Goal: Task Accomplishment & Management: Complete application form

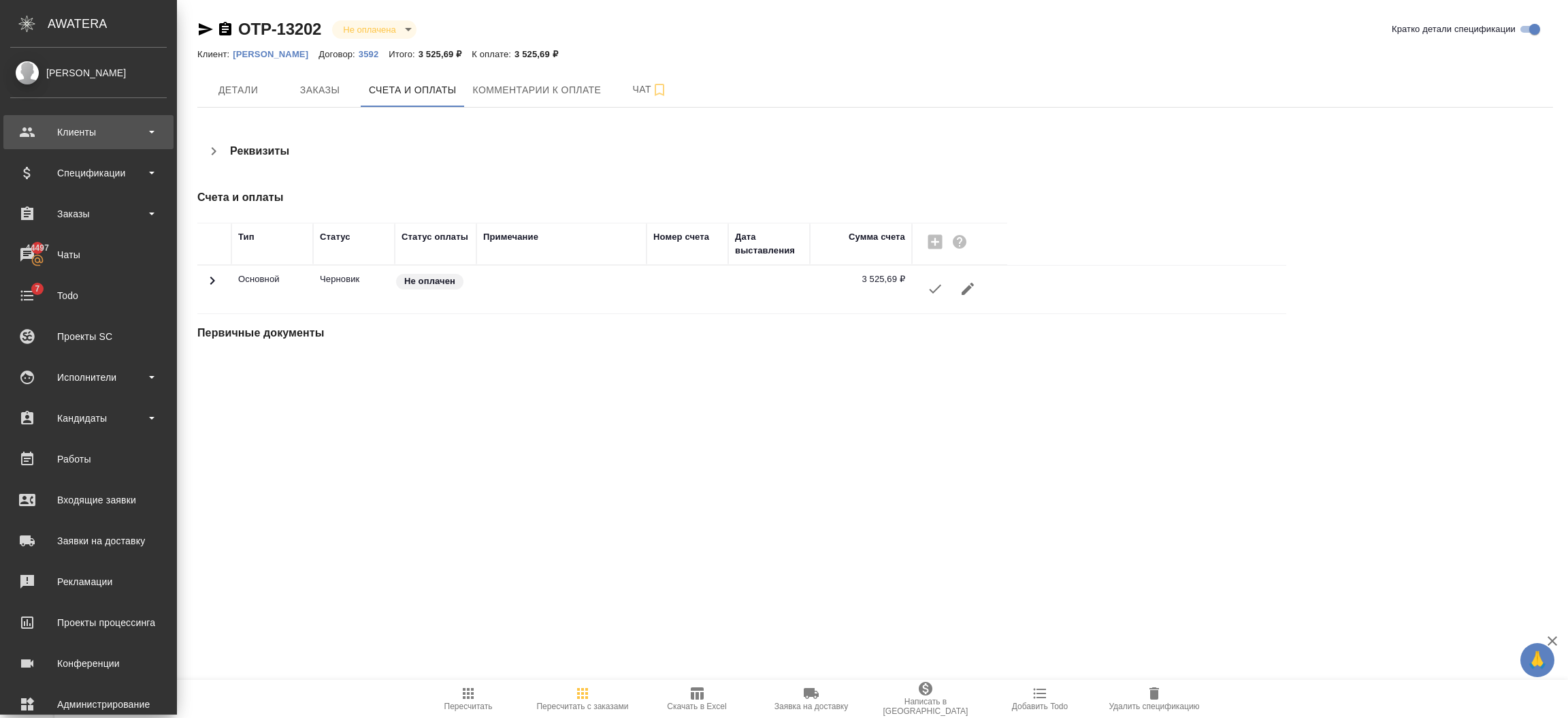
click at [39, 135] on div "Клиенты" at bounding box center [89, 132] width 157 height 20
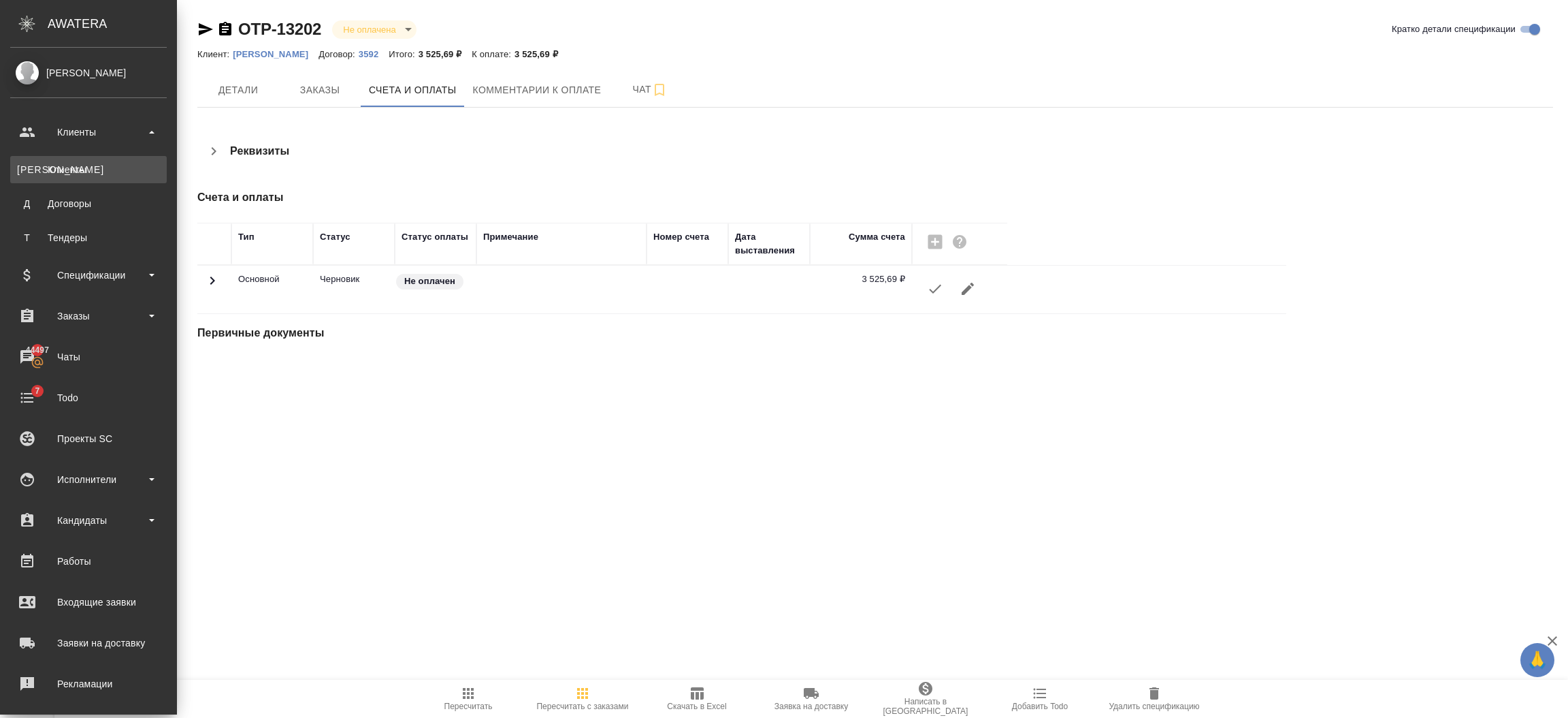
click at [43, 166] on div "Клиенты" at bounding box center [88, 169] width 143 height 13
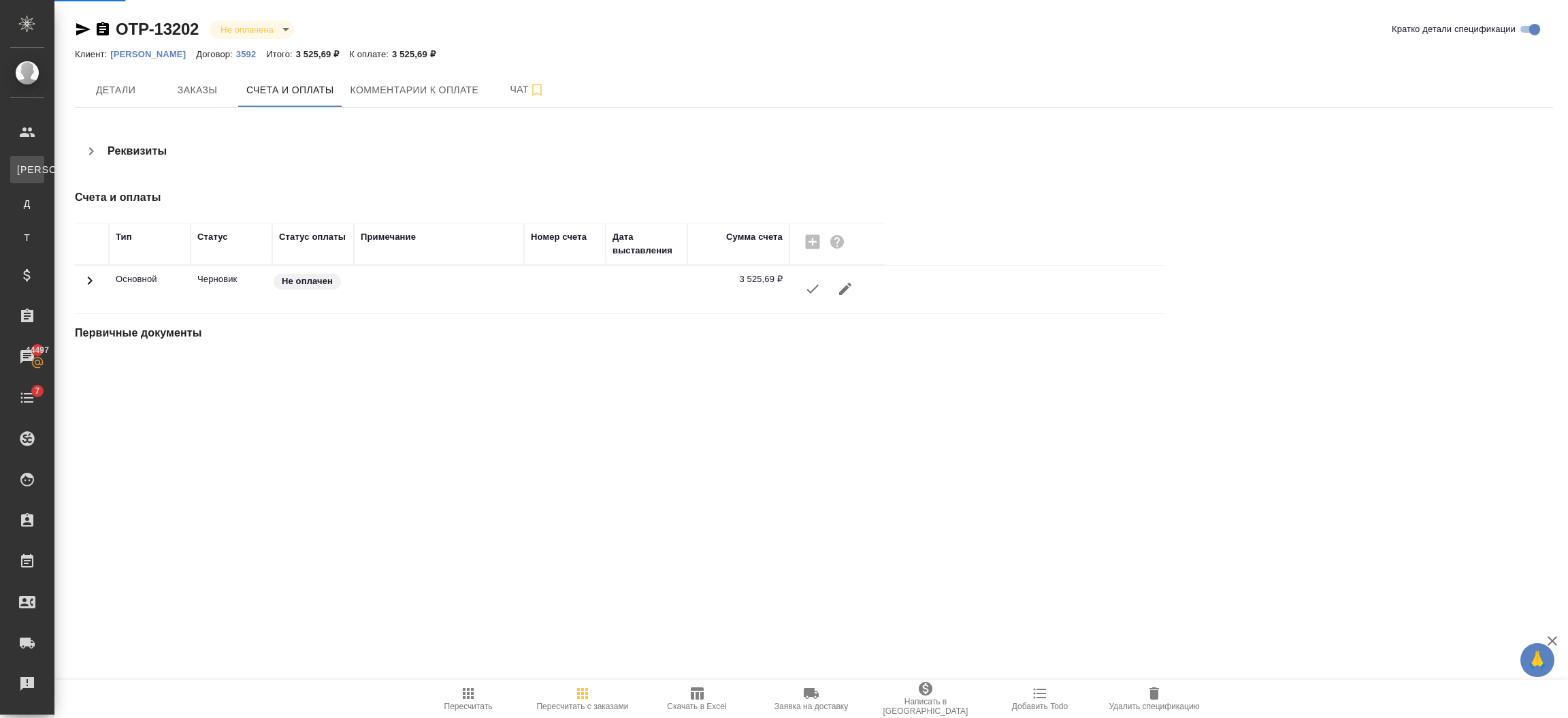
select select "RU"
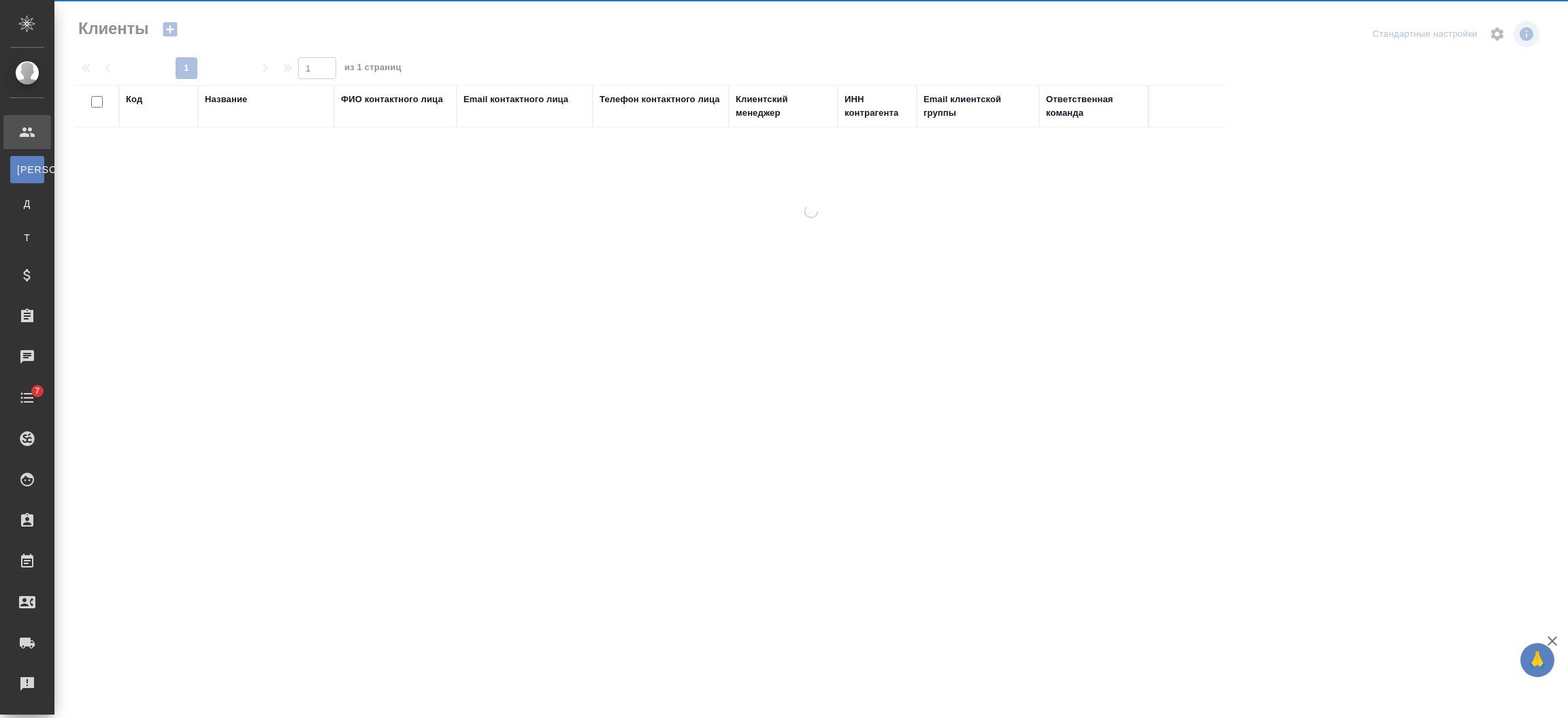
click at [227, 98] on div "Название" at bounding box center [226, 99] width 42 height 13
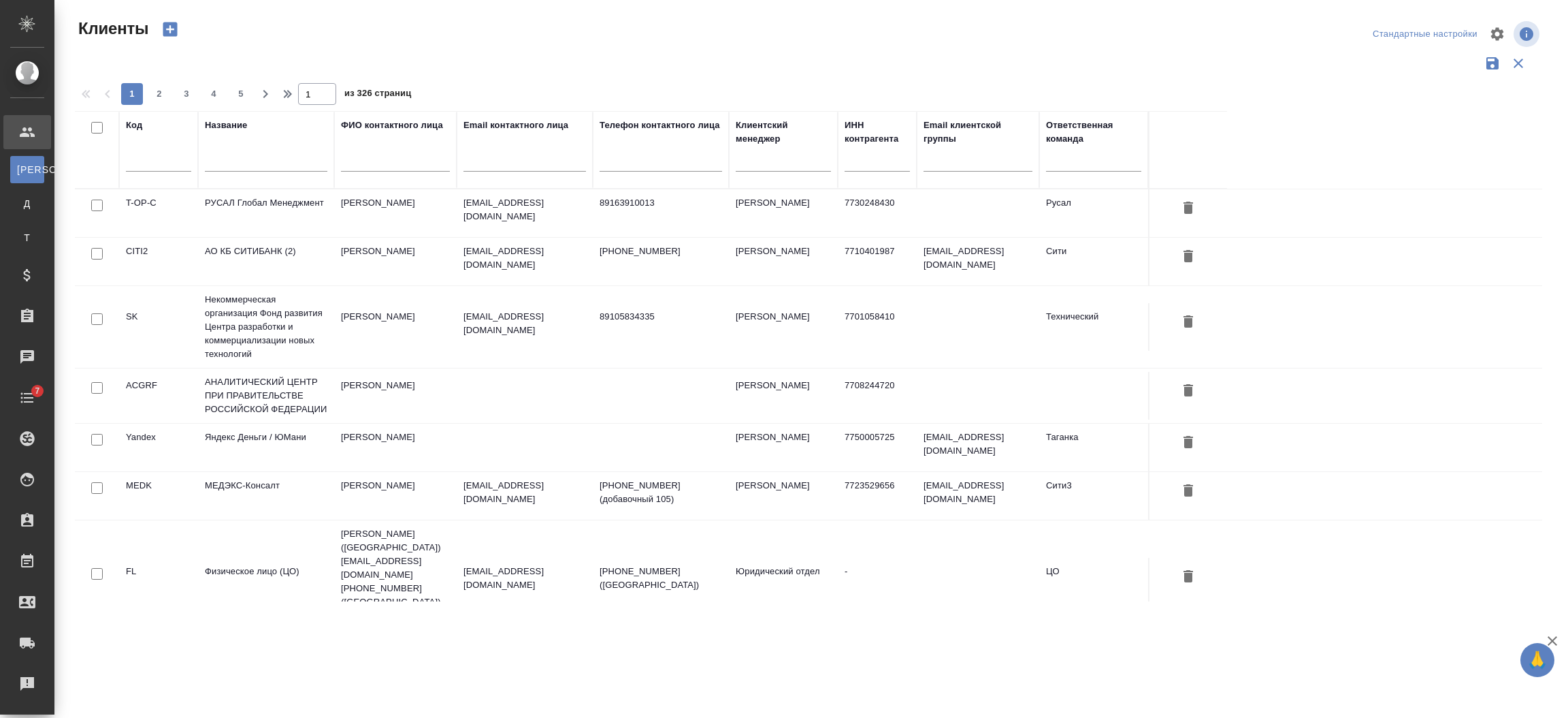
click at [234, 159] on input "text" at bounding box center [266, 163] width 122 height 17
paste input "ИПЛС"
type input "ИПЛС"
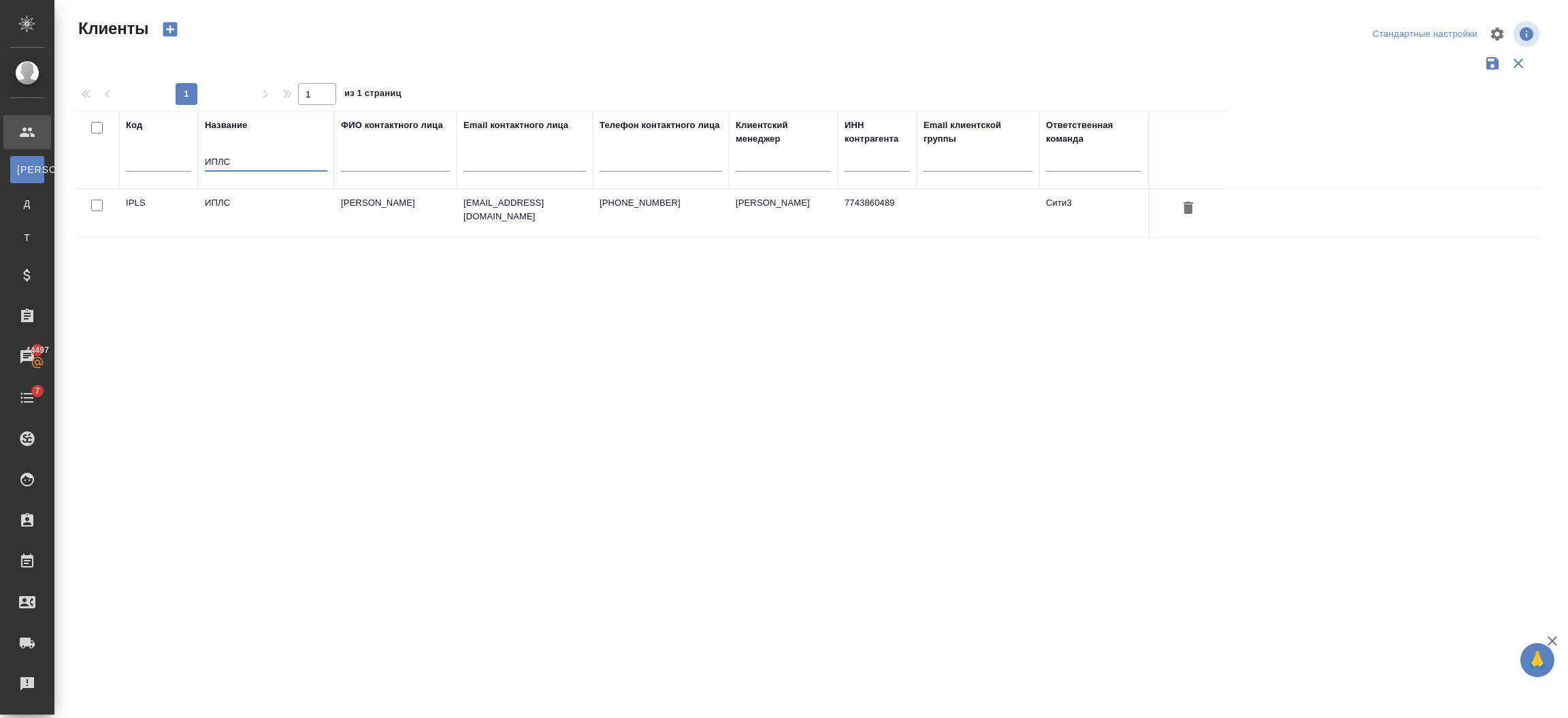
click at [284, 214] on td "ИПЛС" at bounding box center [266, 213] width 136 height 48
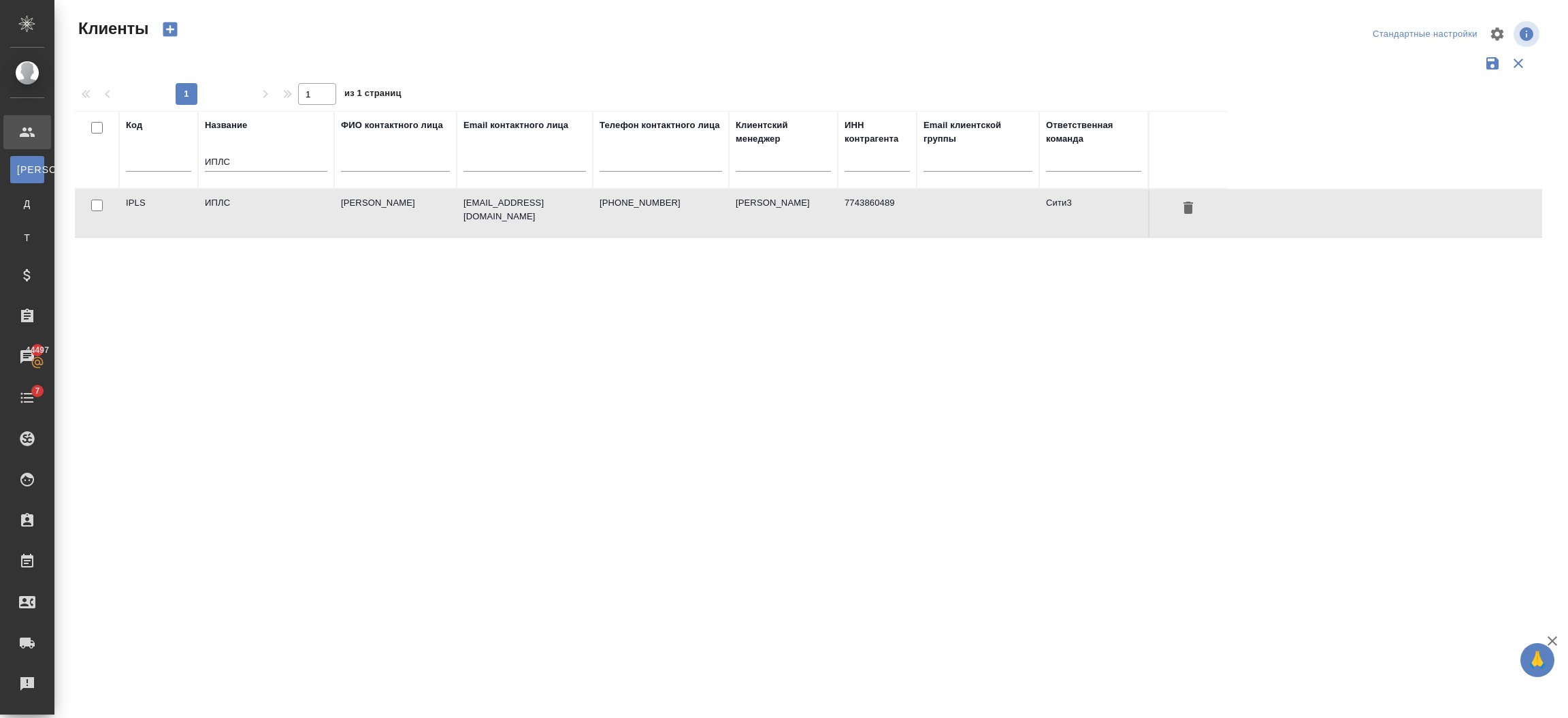
click at [284, 214] on td "ИПЛС" at bounding box center [266, 213] width 136 height 48
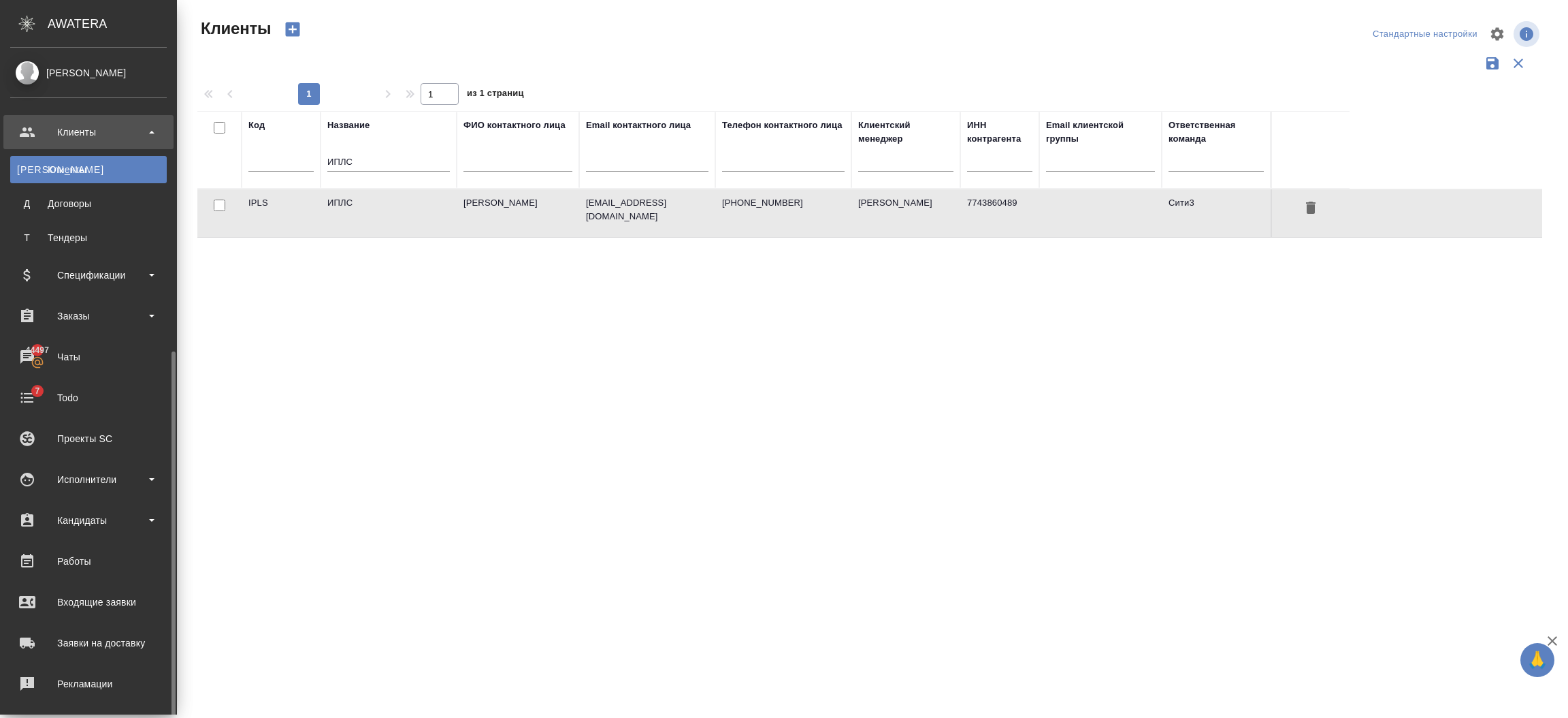
scroll to position [169, 0]
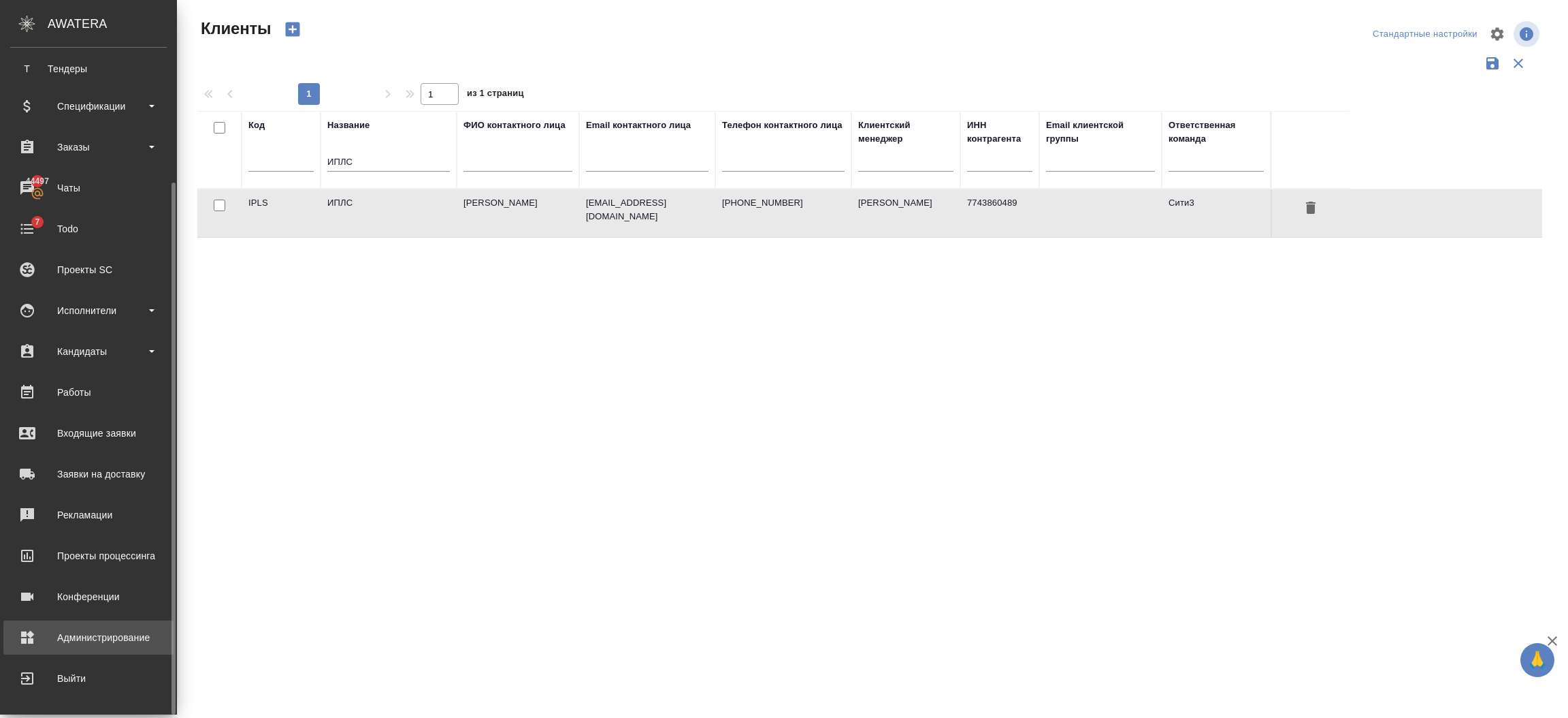
click at [63, 637] on div "Администрирование" at bounding box center [89, 637] width 157 height 20
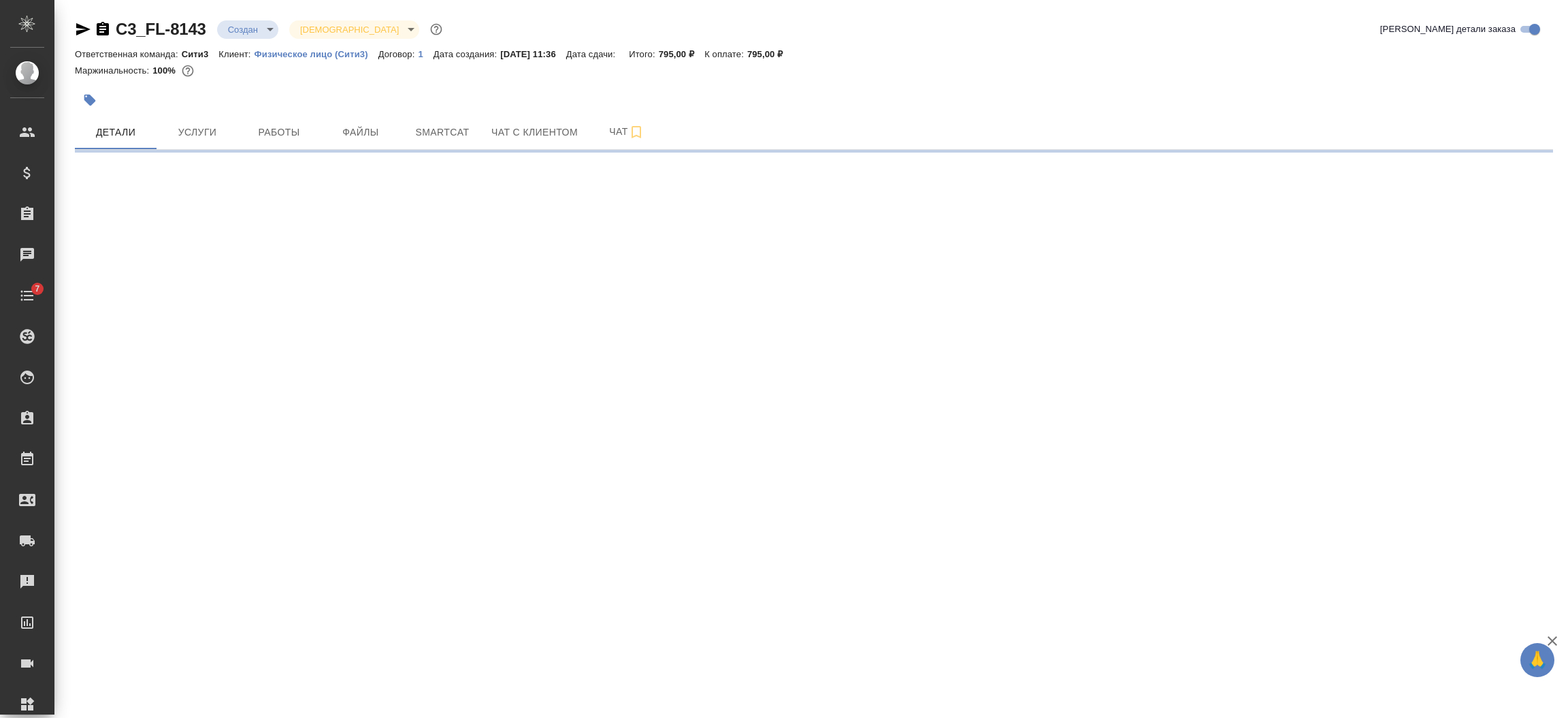
select select "RU"
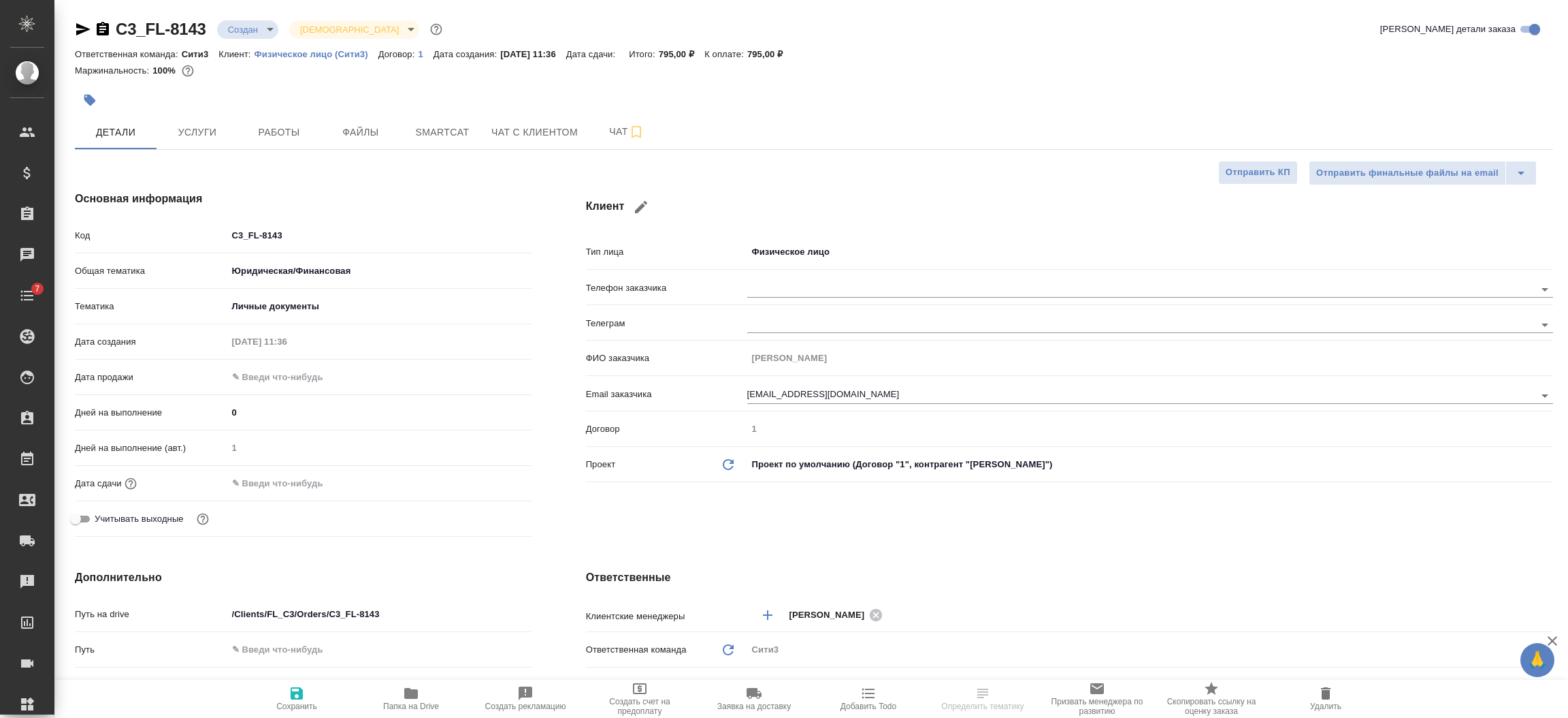
type textarea "x"
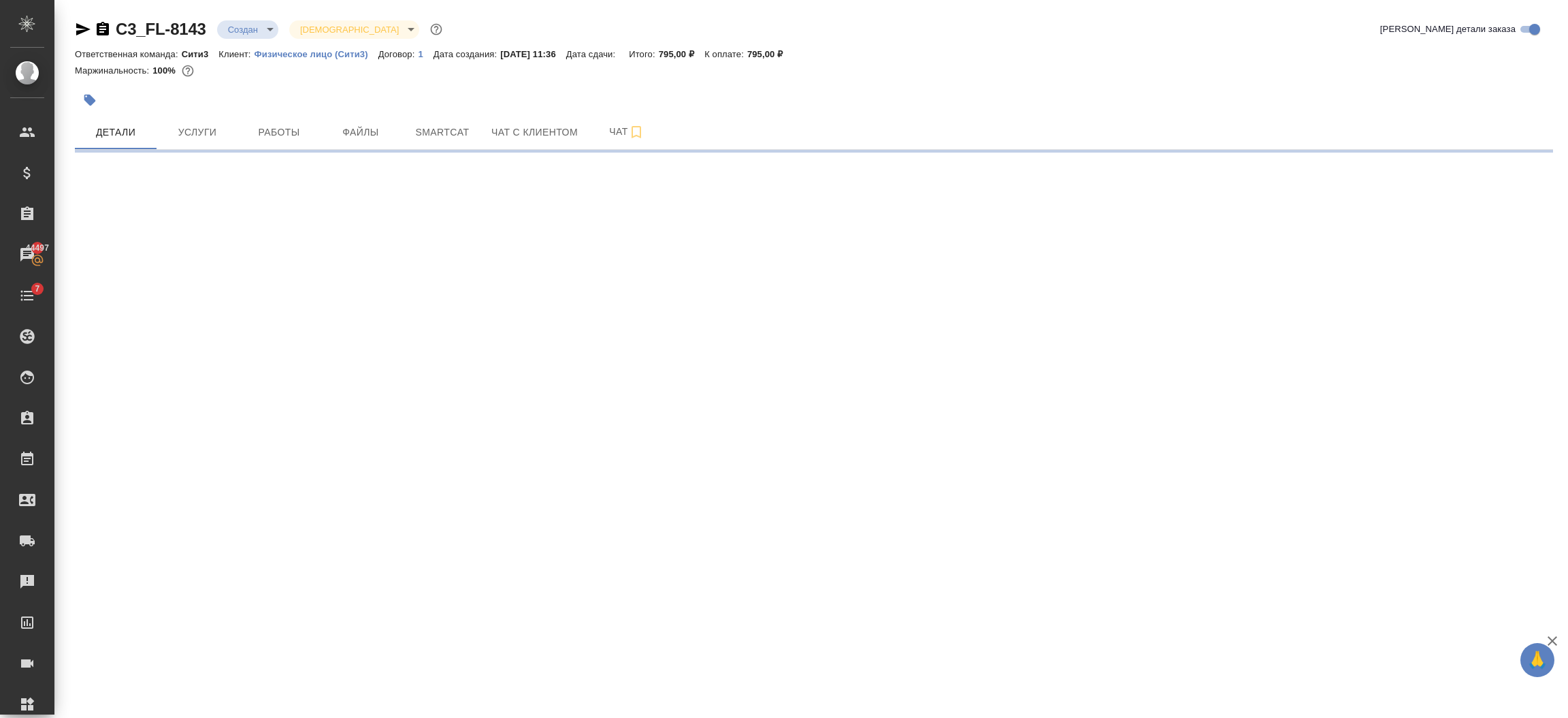
select select "RU"
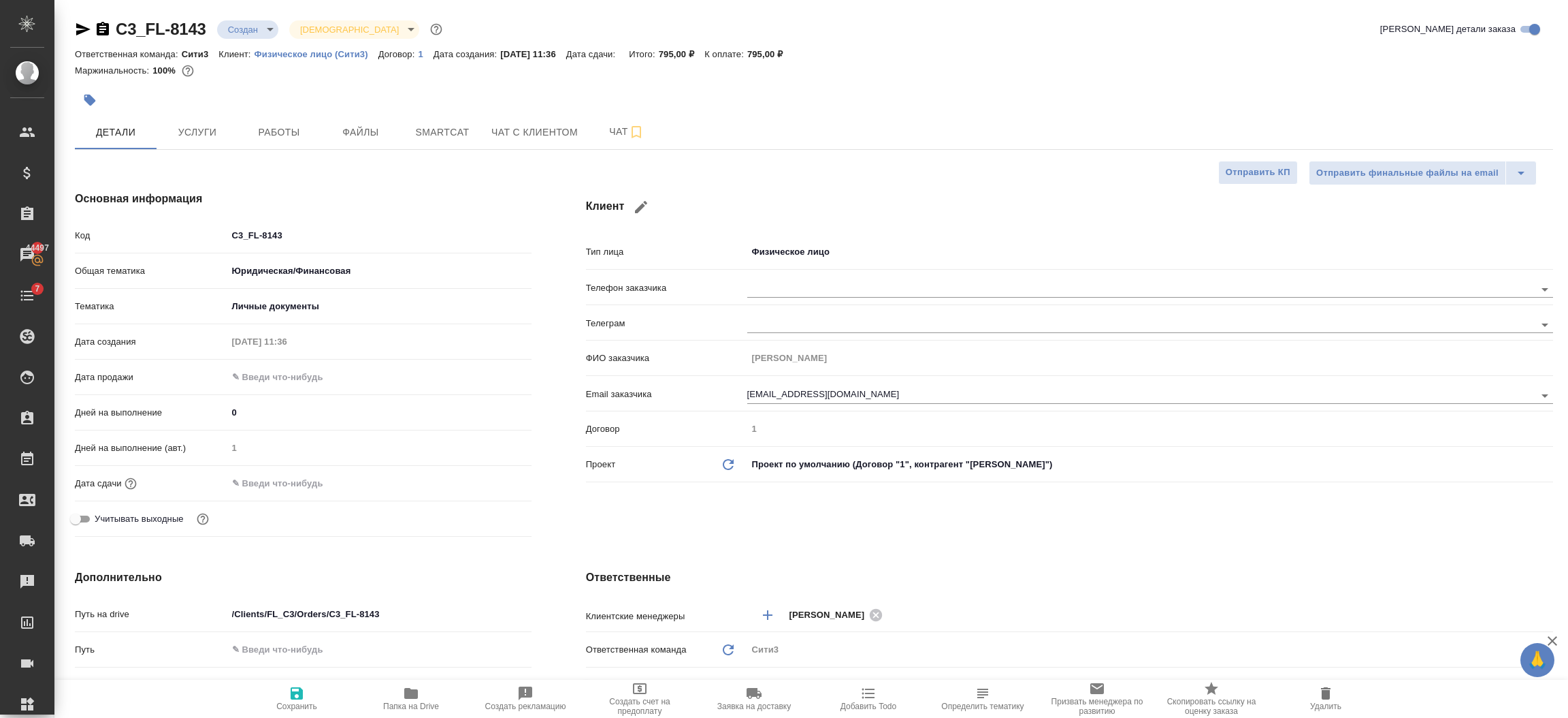
type textarea "x"
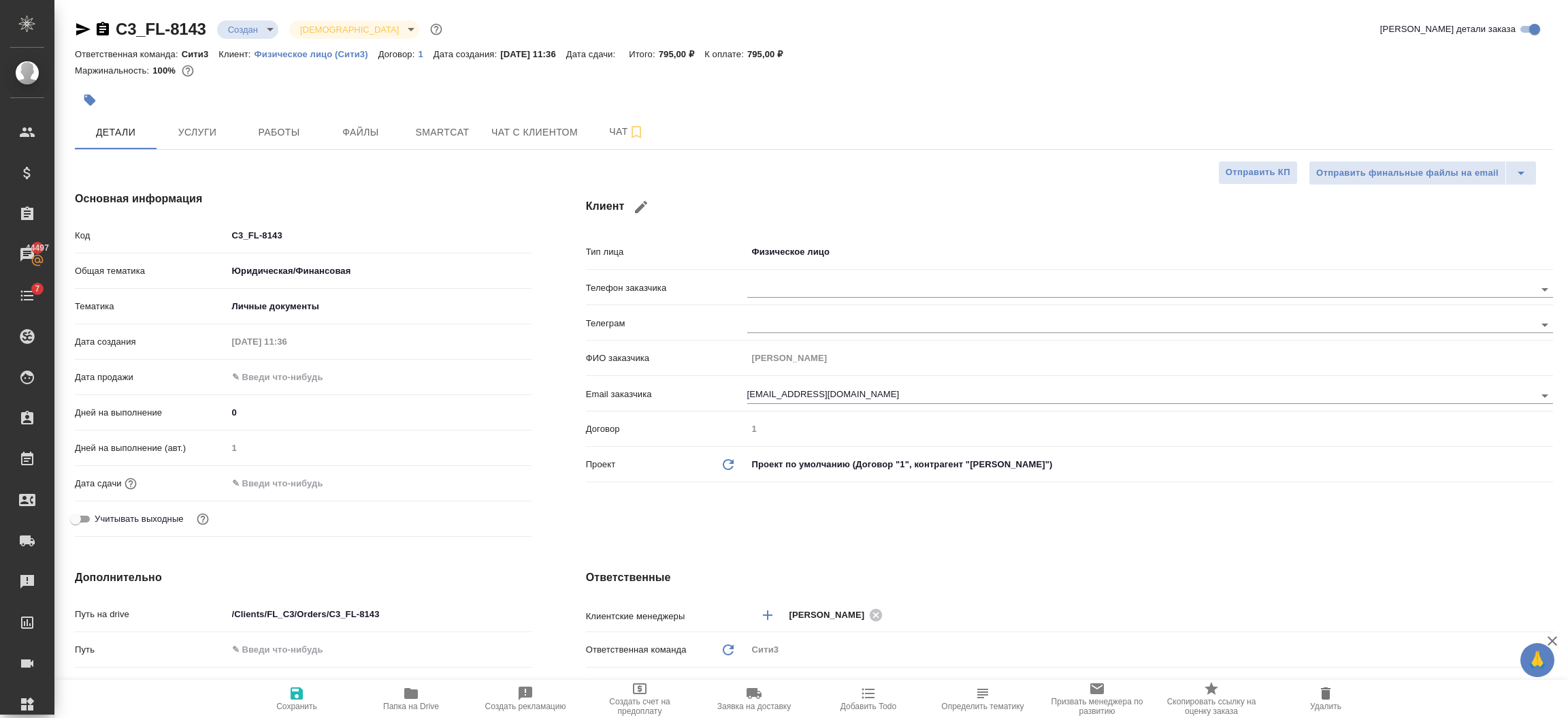
type textarea "x"
click at [98, 29] on icon "button" at bounding box center [103, 28] width 12 height 13
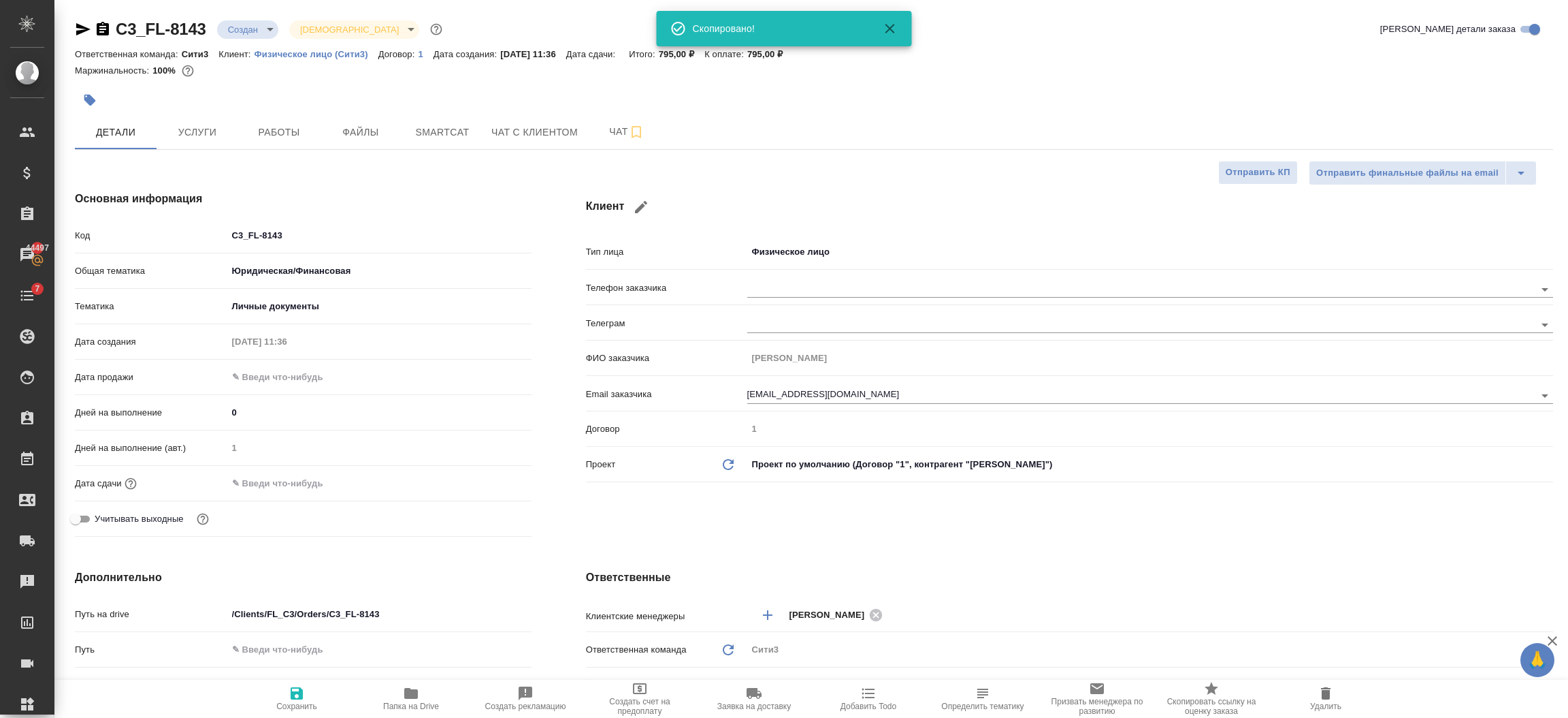
type textarea "x"
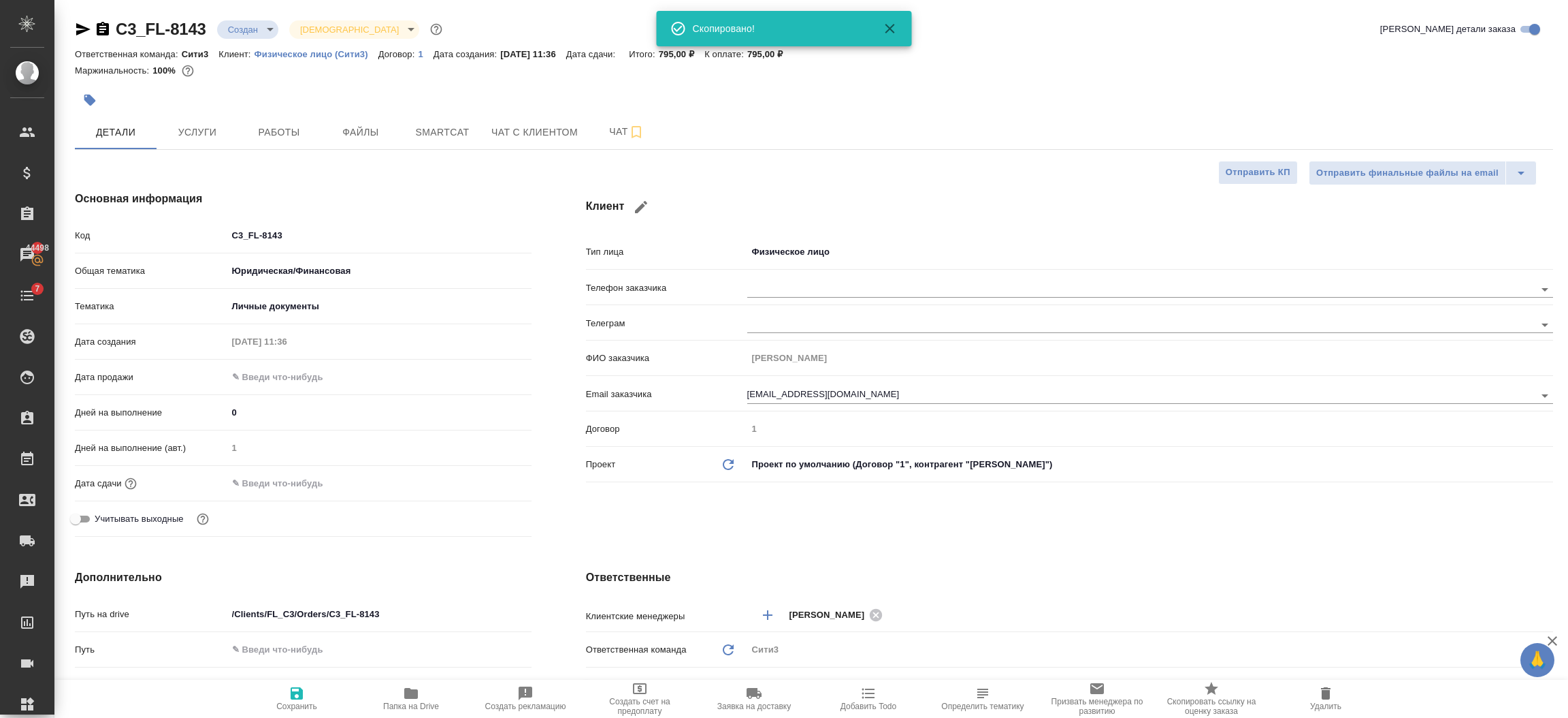
type textarea "x"
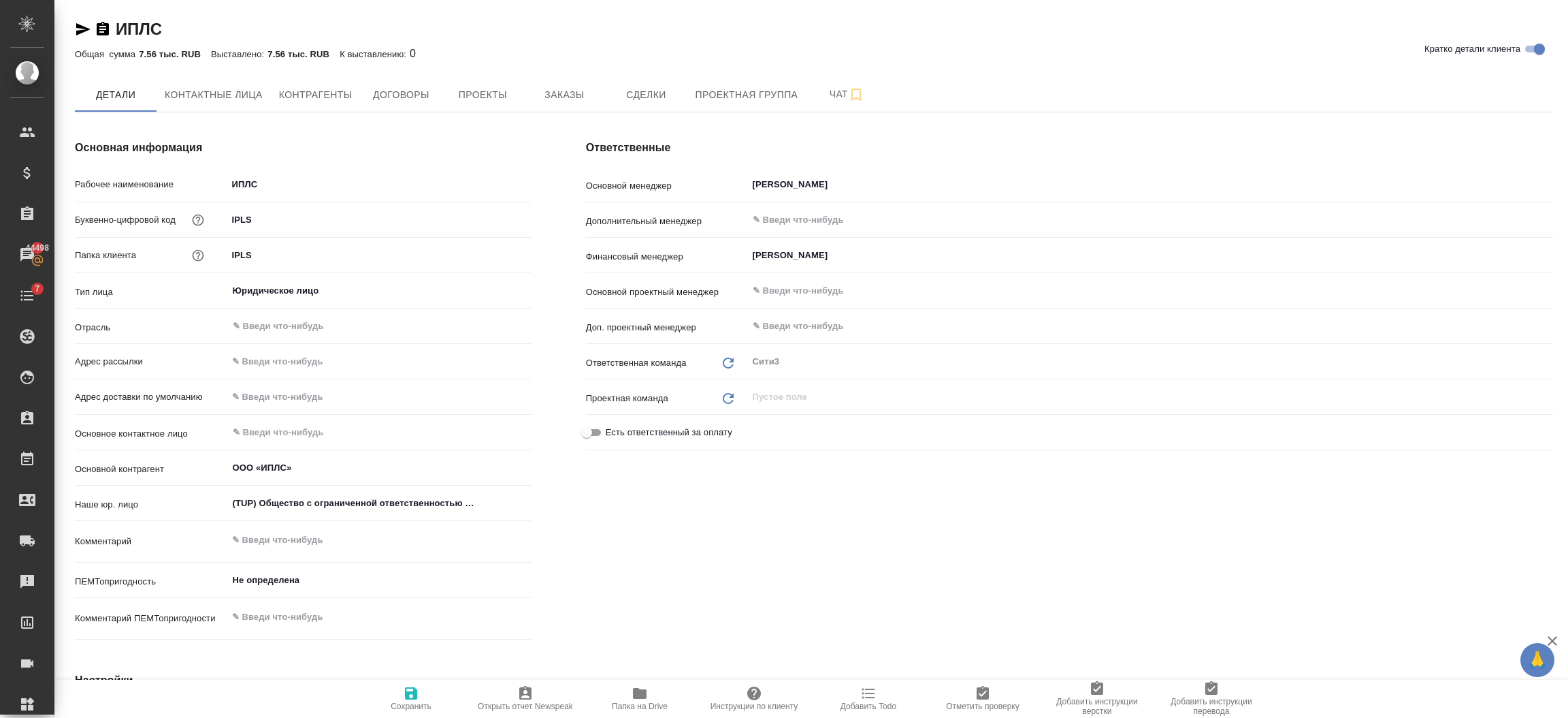
click at [104, 26] on icon "button" at bounding box center [103, 29] width 17 height 17
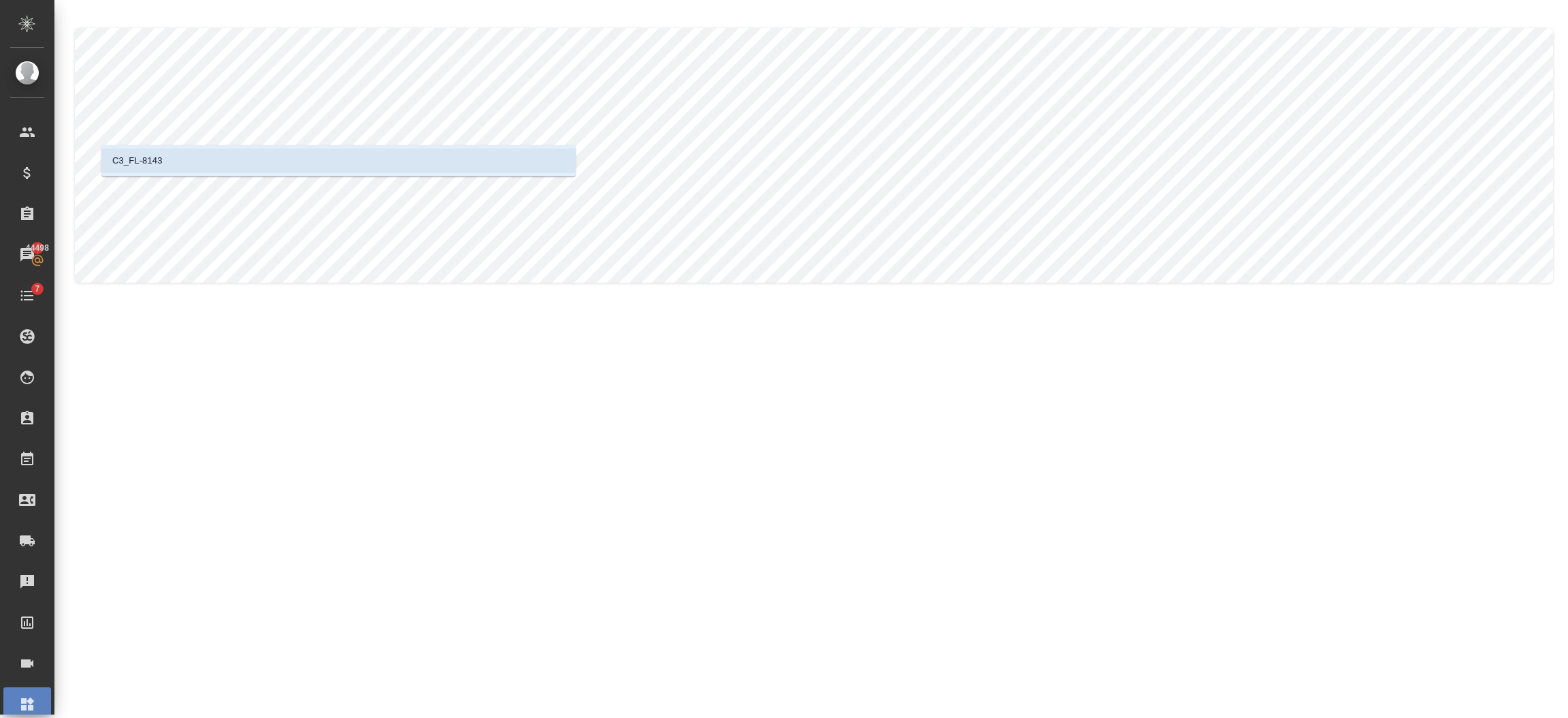
click at [157, 155] on p "C3_FL-8143" at bounding box center [137, 160] width 50 height 13
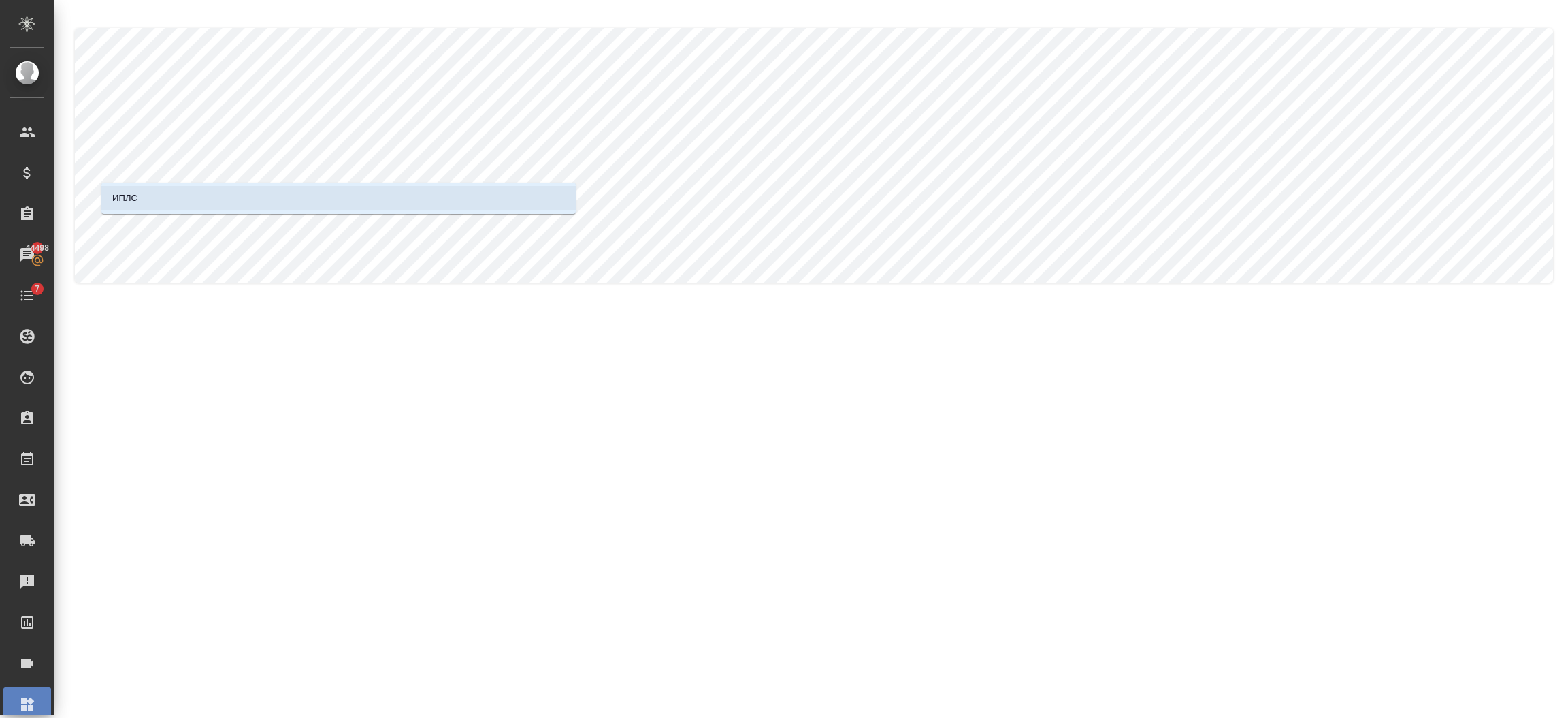
click at [429, 194] on li "ИПЛС" at bounding box center [338, 198] width 474 height 25
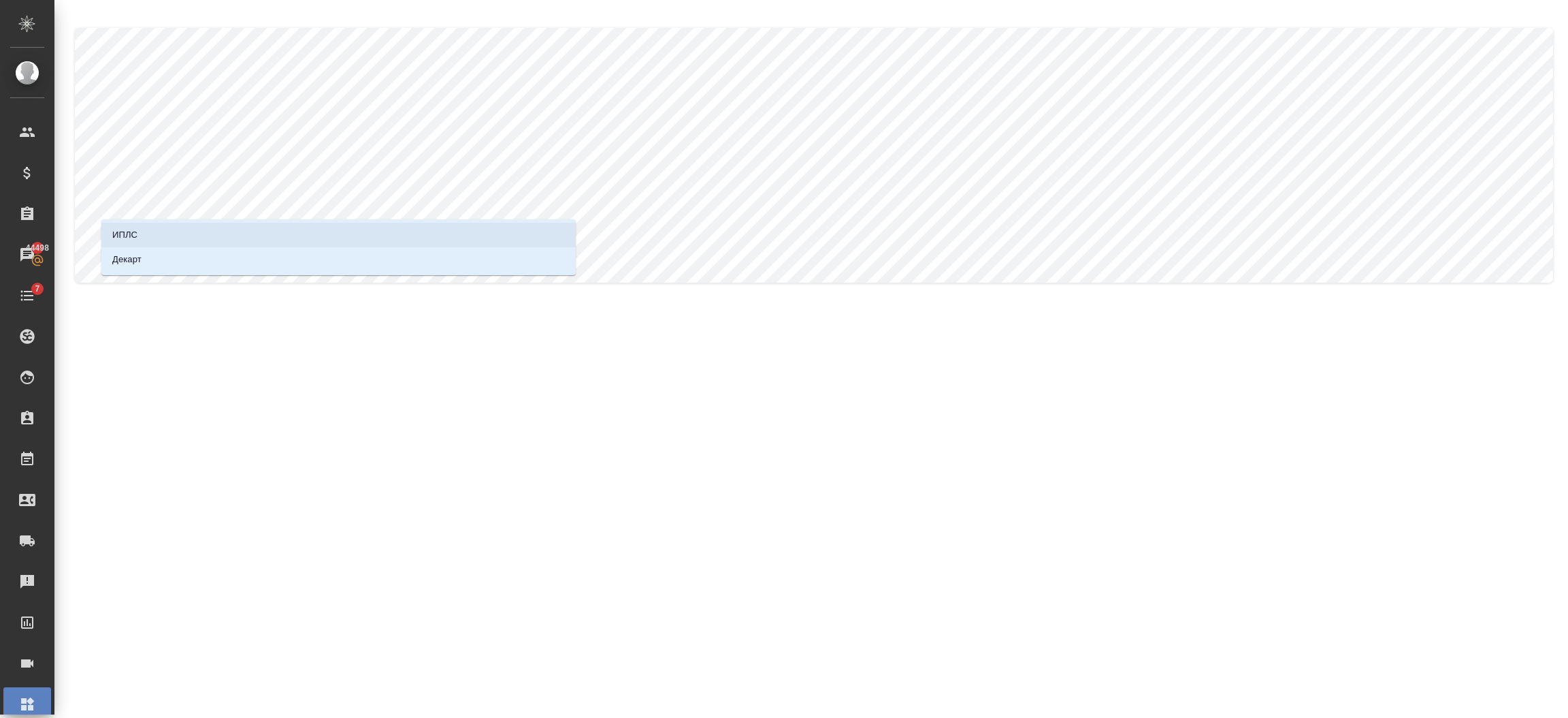
click at [266, 237] on li "ИПЛС" at bounding box center [338, 235] width 474 height 25
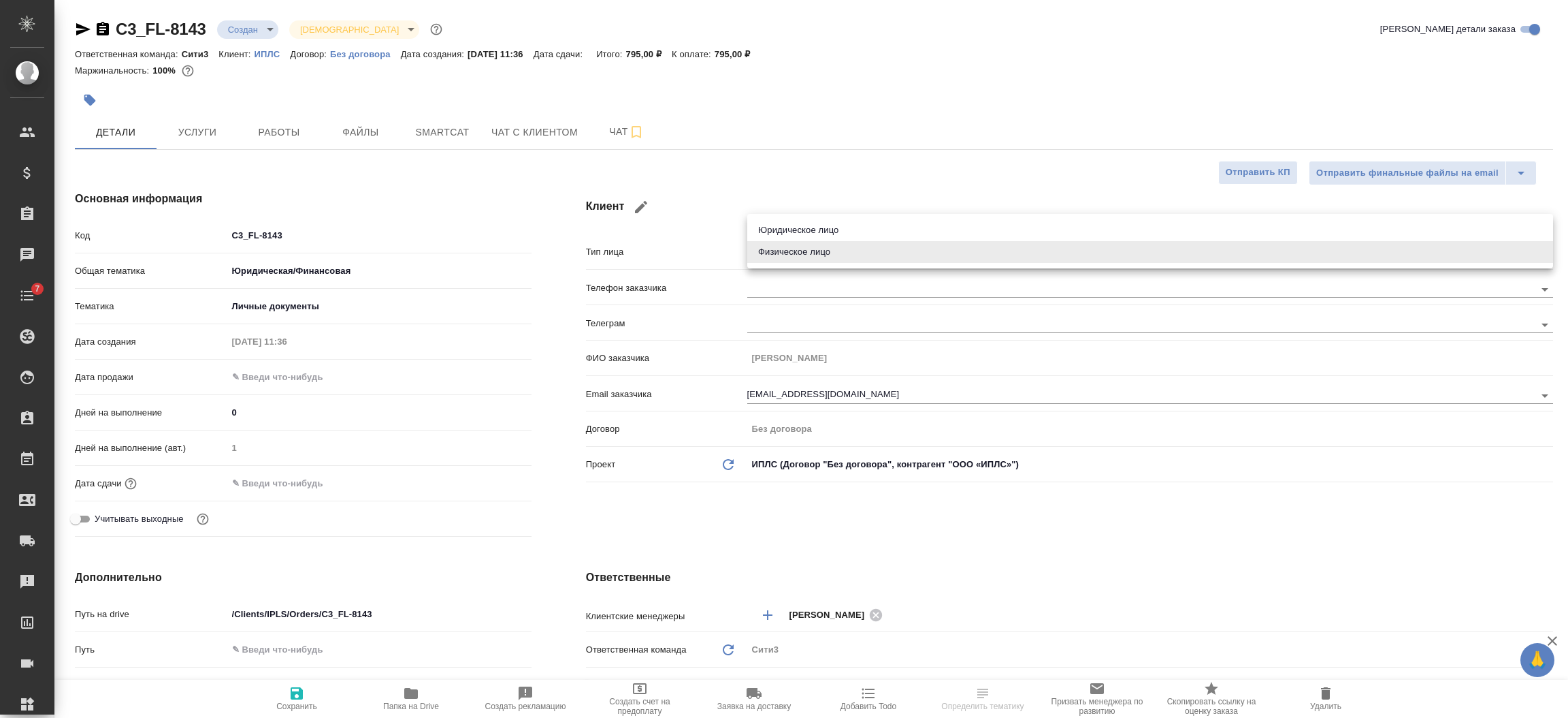
select select "RU"
click at [844, 243] on body "🙏 .cls-1 fill:#fff; AWATERA [PERSON_NAME] Спецификации Заказы Чаты 7 Todo Проек…" at bounding box center [784, 414] width 1568 height 827
click at [826, 229] on li "Юридическое лицо" at bounding box center [1150, 230] width 806 height 22
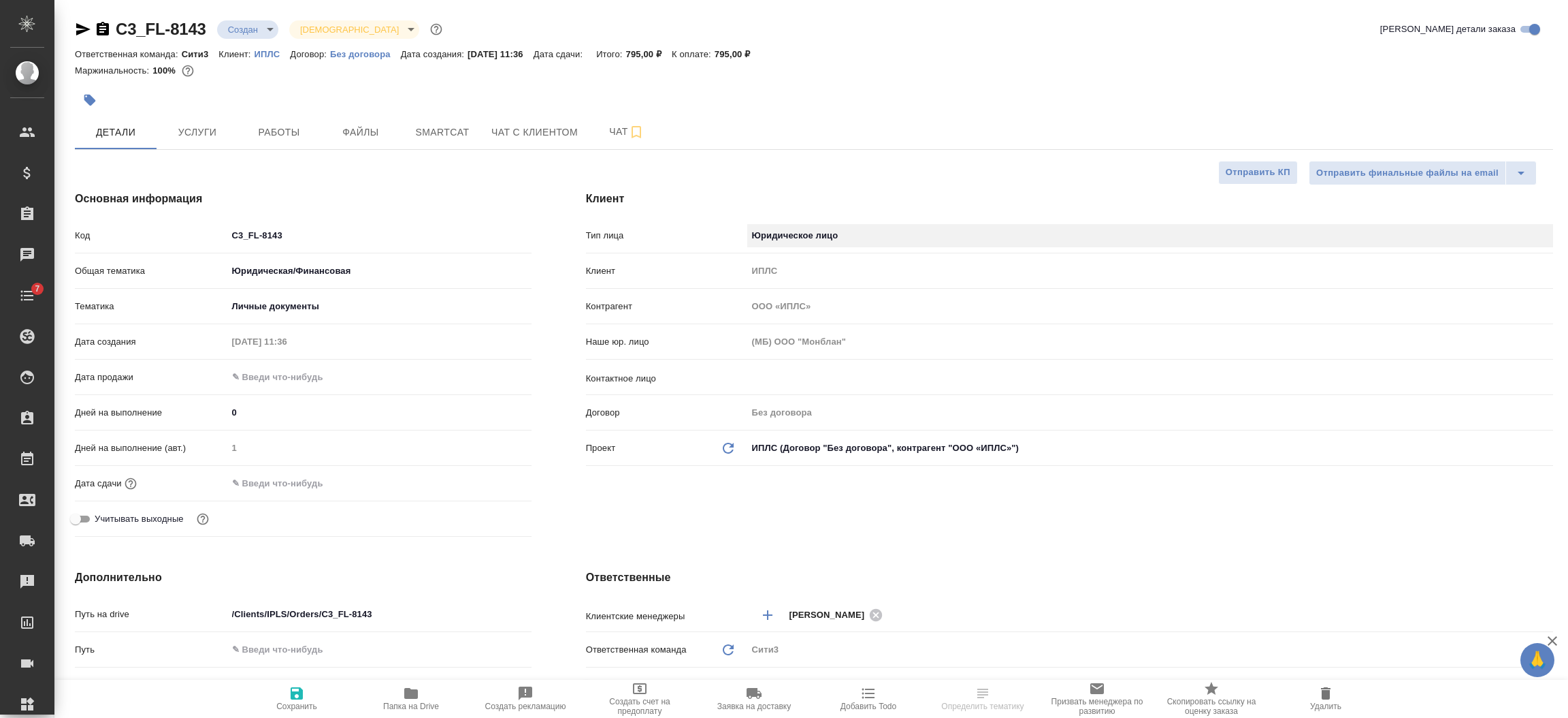
type input "company"
click at [728, 445] on icon "Обновить данные" at bounding box center [728, 448] width 17 height 17
type input "(TUP) Общество с ограниченной ответственностью «Технологии управления переводом»"
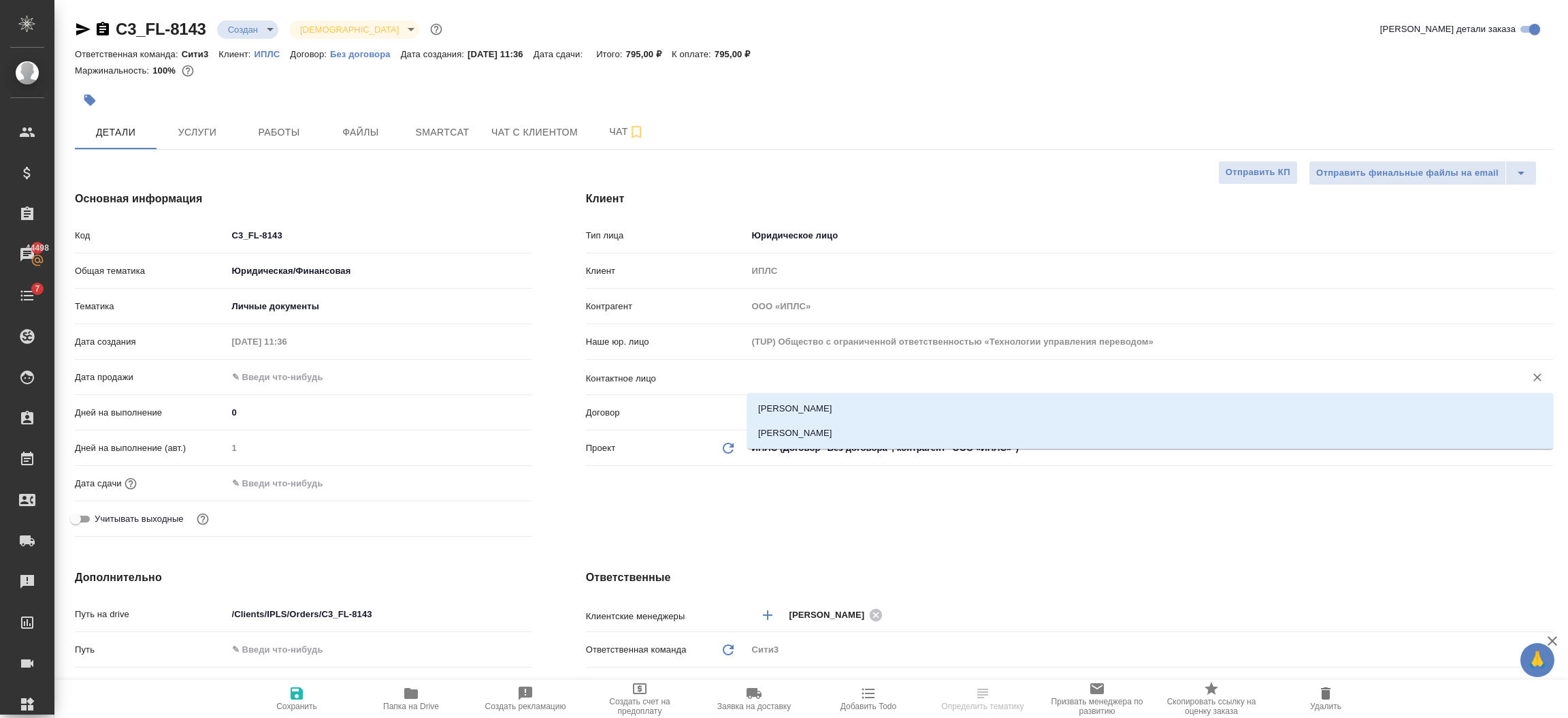
click at [775, 384] on input "text" at bounding box center [1127, 377] width 752 height 17
click at [775, 403] on li "[PERSON_NAME]" at bounding box center [1150, 408] width 806 height 25
type input "[PERSON_NAME]"
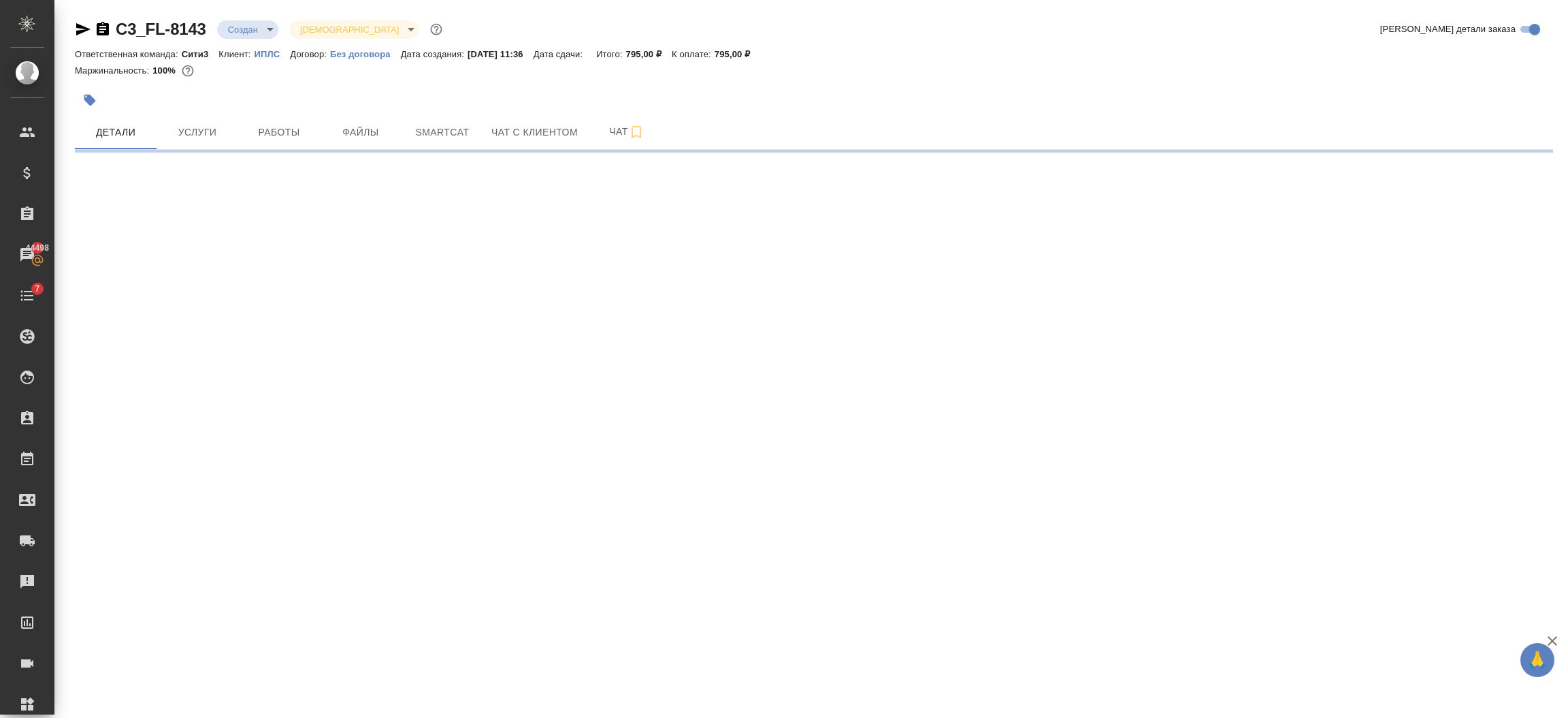
select select "RU"
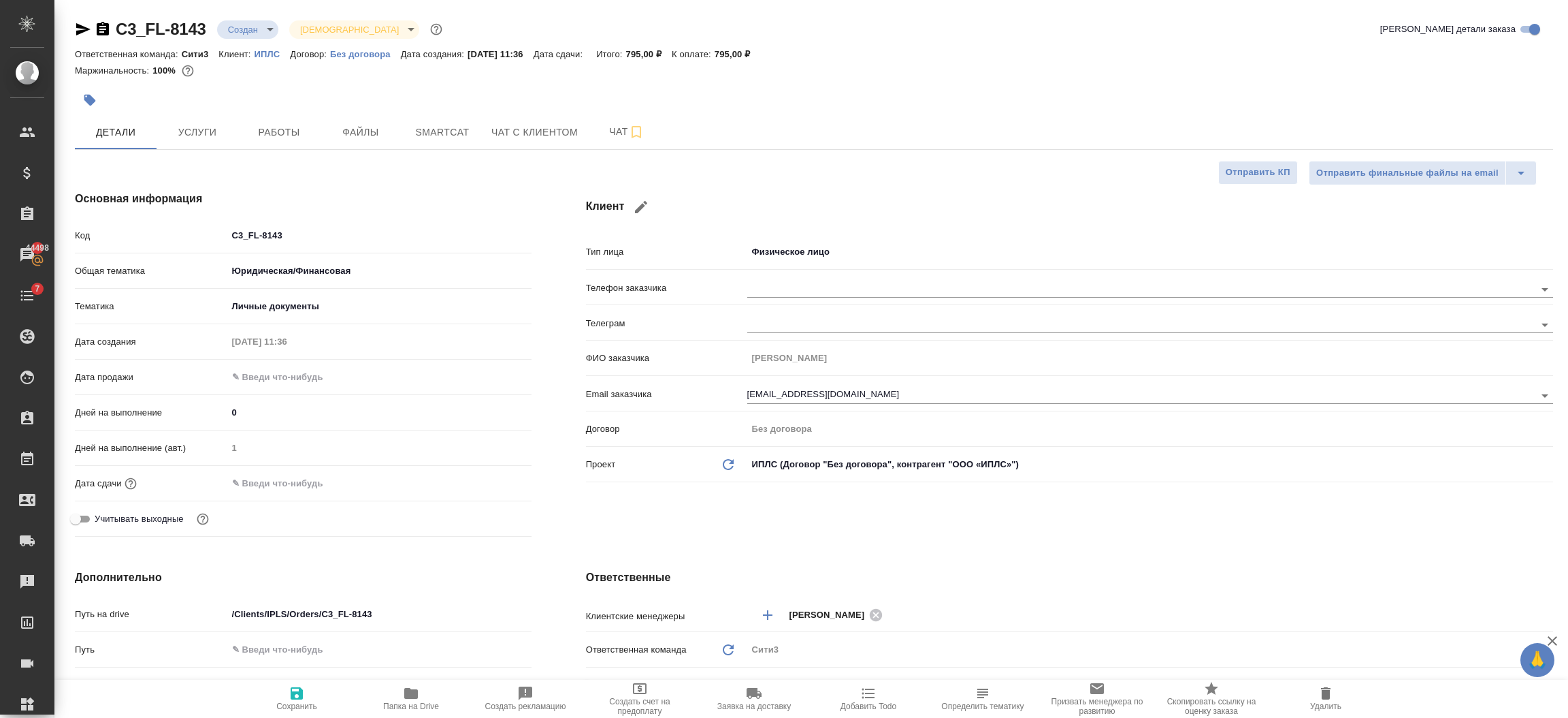
type textarea "x"
click at [813, 253] on body "🙏 .cls-1 fill:#fff; AWATERA [PERSON_NAME] Спецификации Заказы 44498 Чаты 7 Todo…" at bounding box center [784, 414] width 1568 height 827
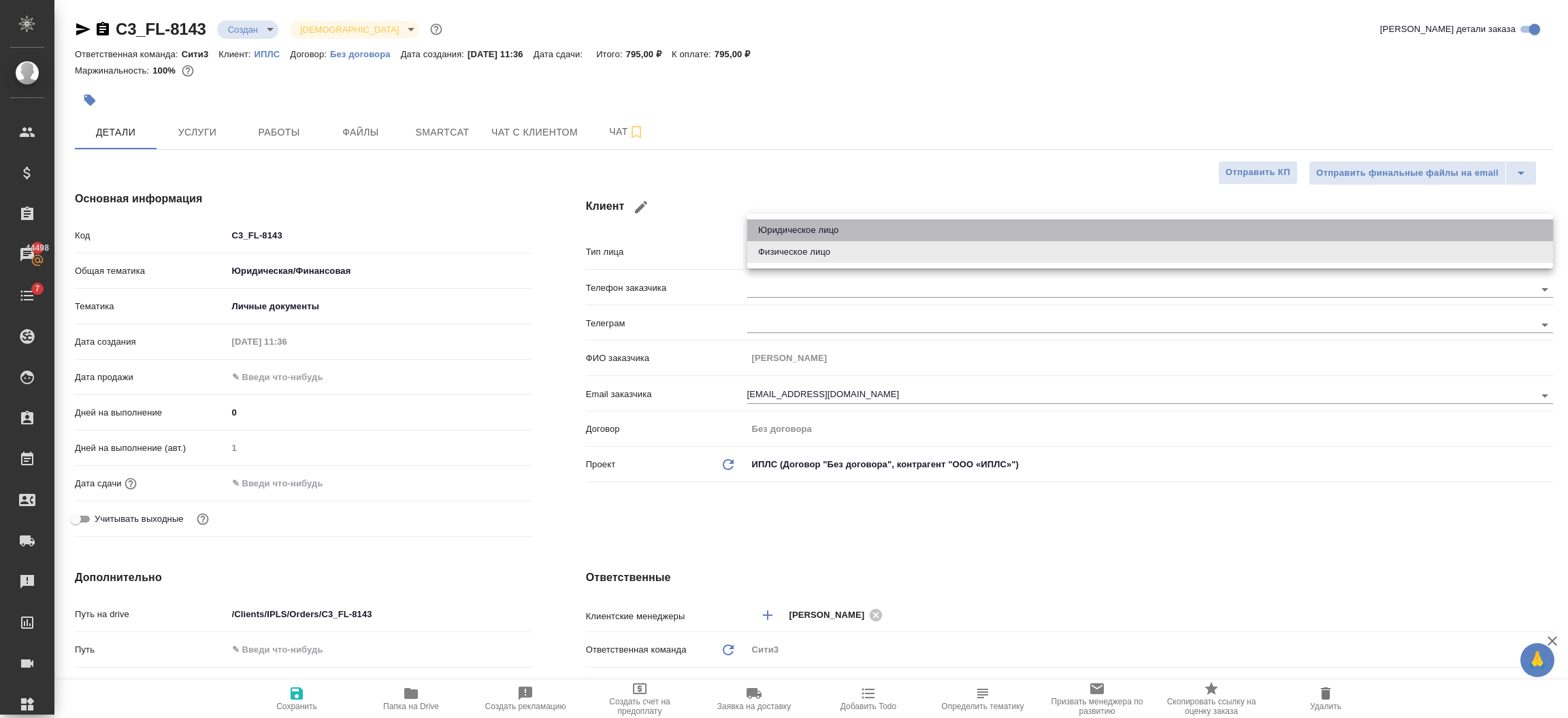
click at [806, 222] on li "Юридическое лицо" at bounding box center [1150, 230] width 806 height 22
type input "company"
type textarea "x"
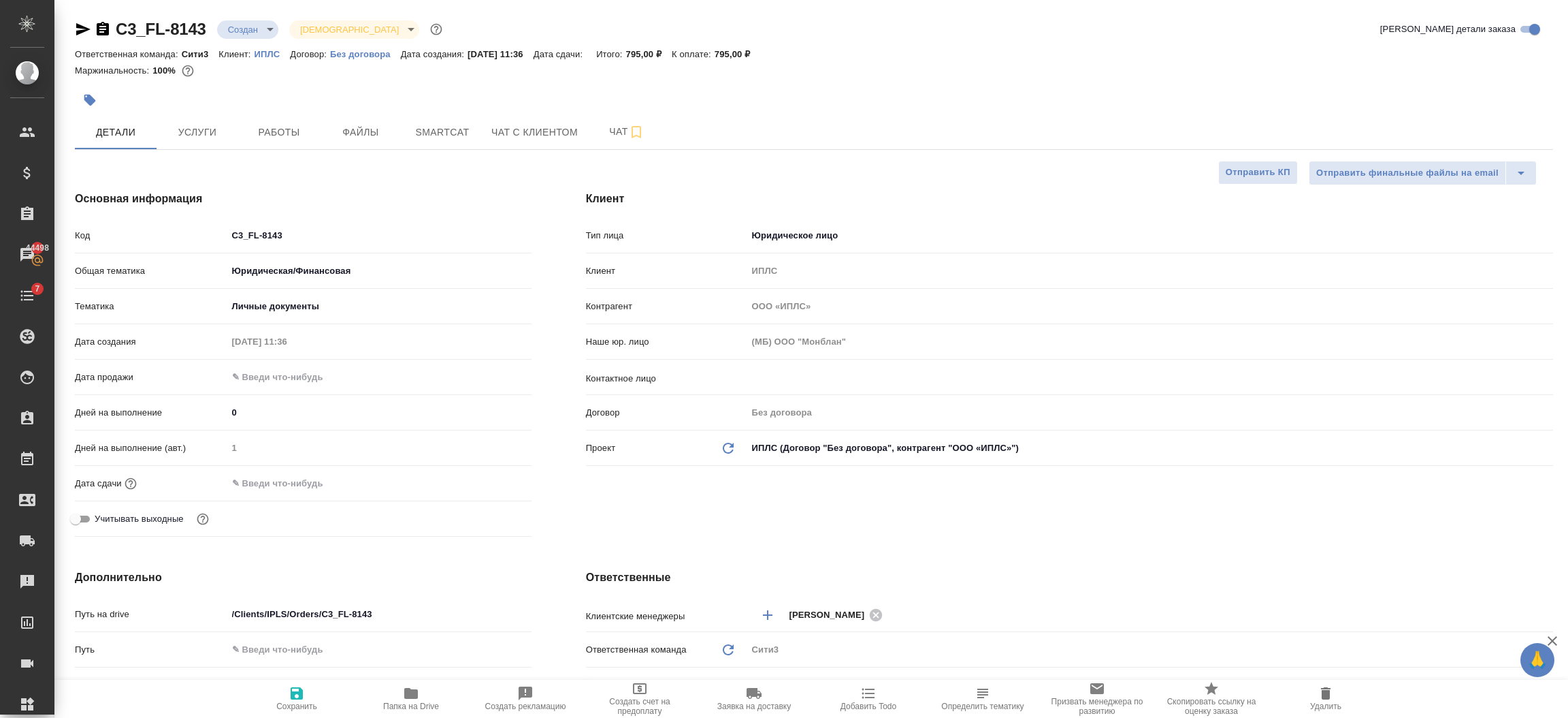
click at [295, 699] on icon "button" at bounding box center [296, 693] width 12 height 12
type textarea "x"
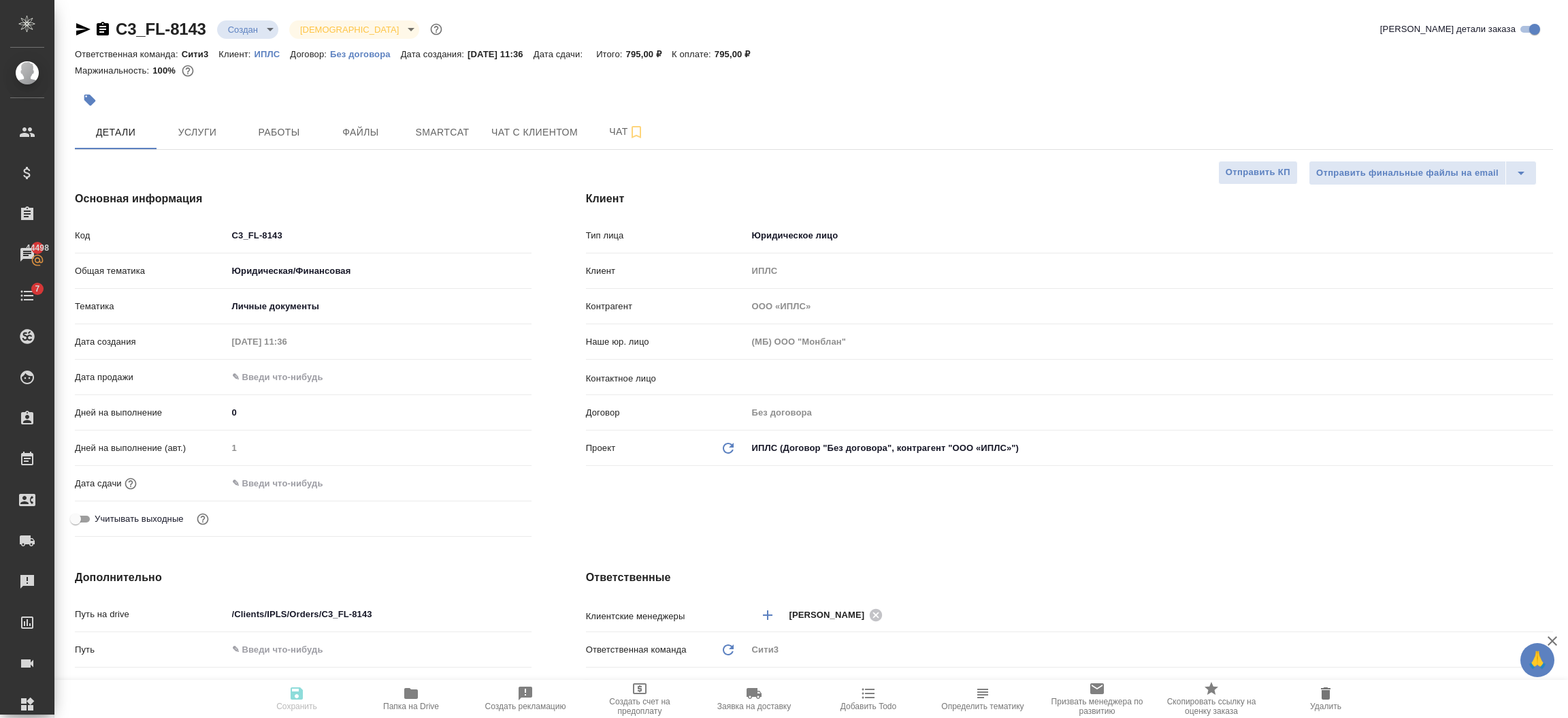
type textarea "x"
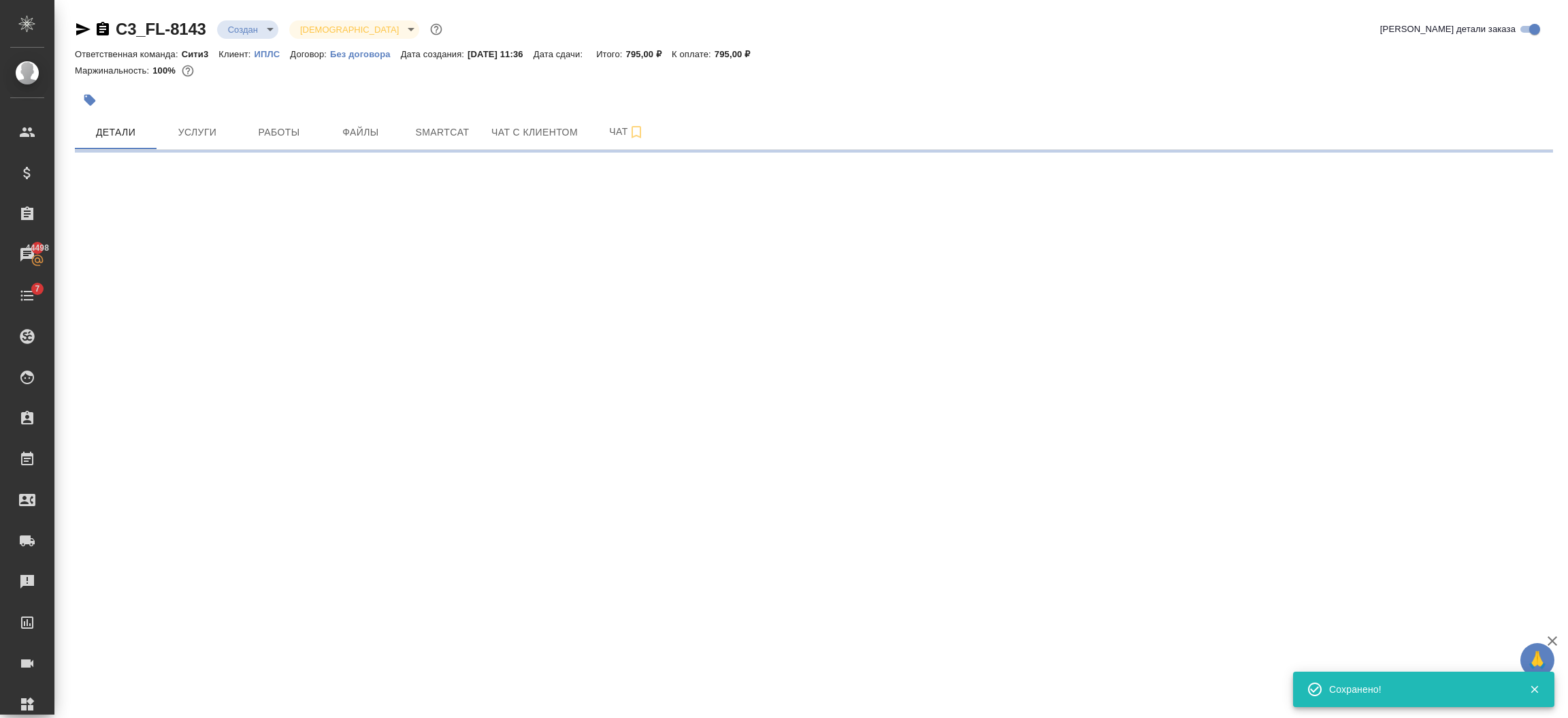
select select "RU"
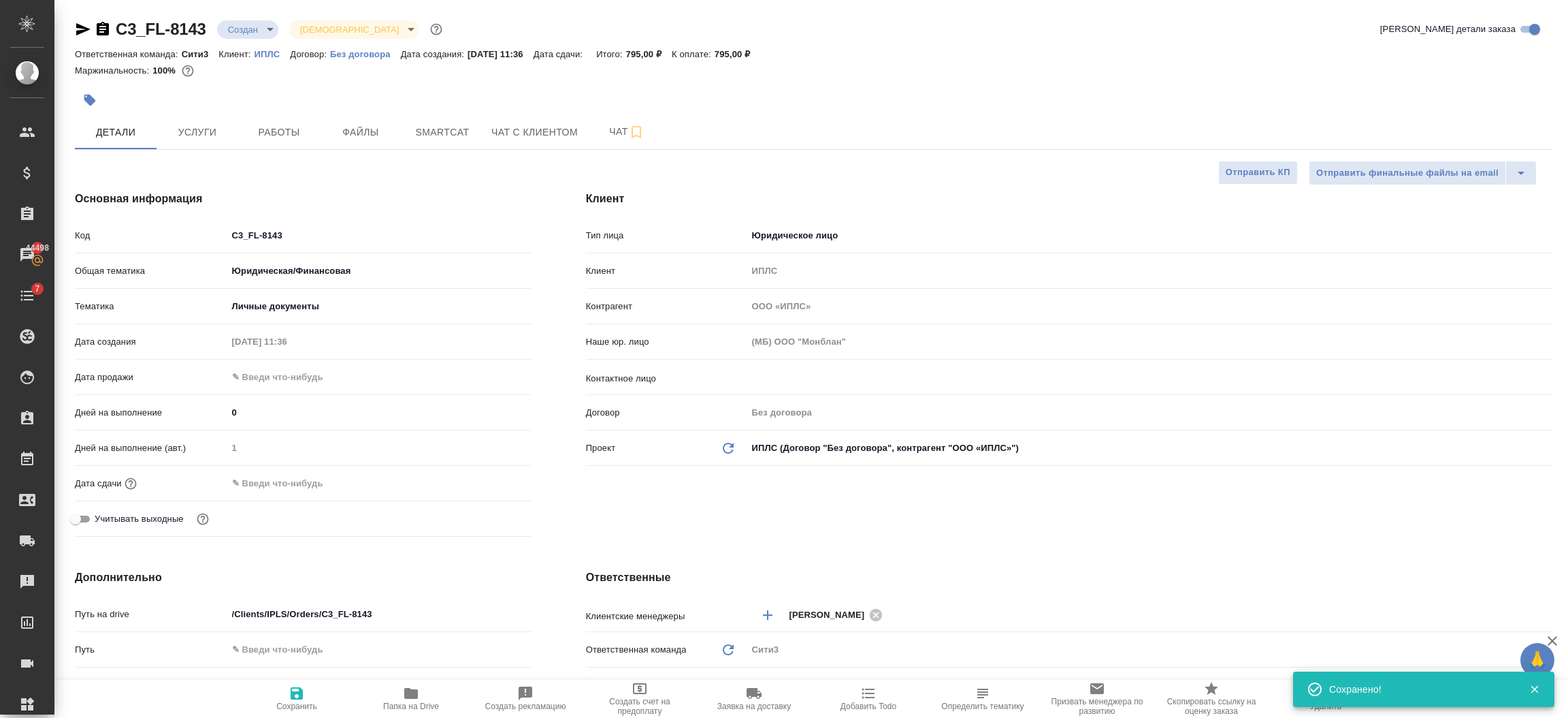
type textarea "x"
click at [798, 368] on div "​" at bounding box center [1150, 377] width 806 height 25
click at [786, 381] on input "text" at bounding box center [1127, 377] width 752 height 17
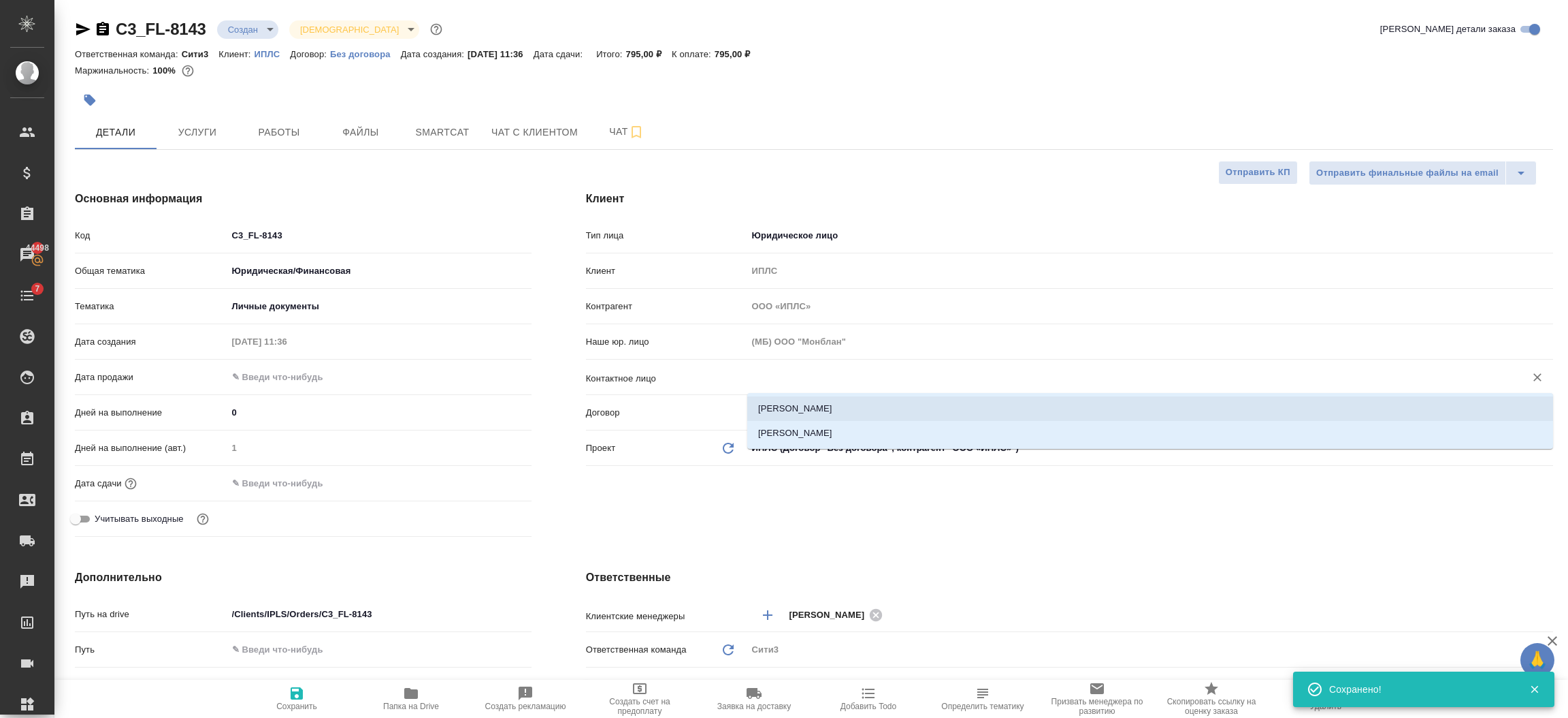
click at [777, 407] on li "[PERSON_NAME]" at bounding box center [1150, 408] width 806 height 25
type input "[PERSON_NAME]"
type textarea "x"
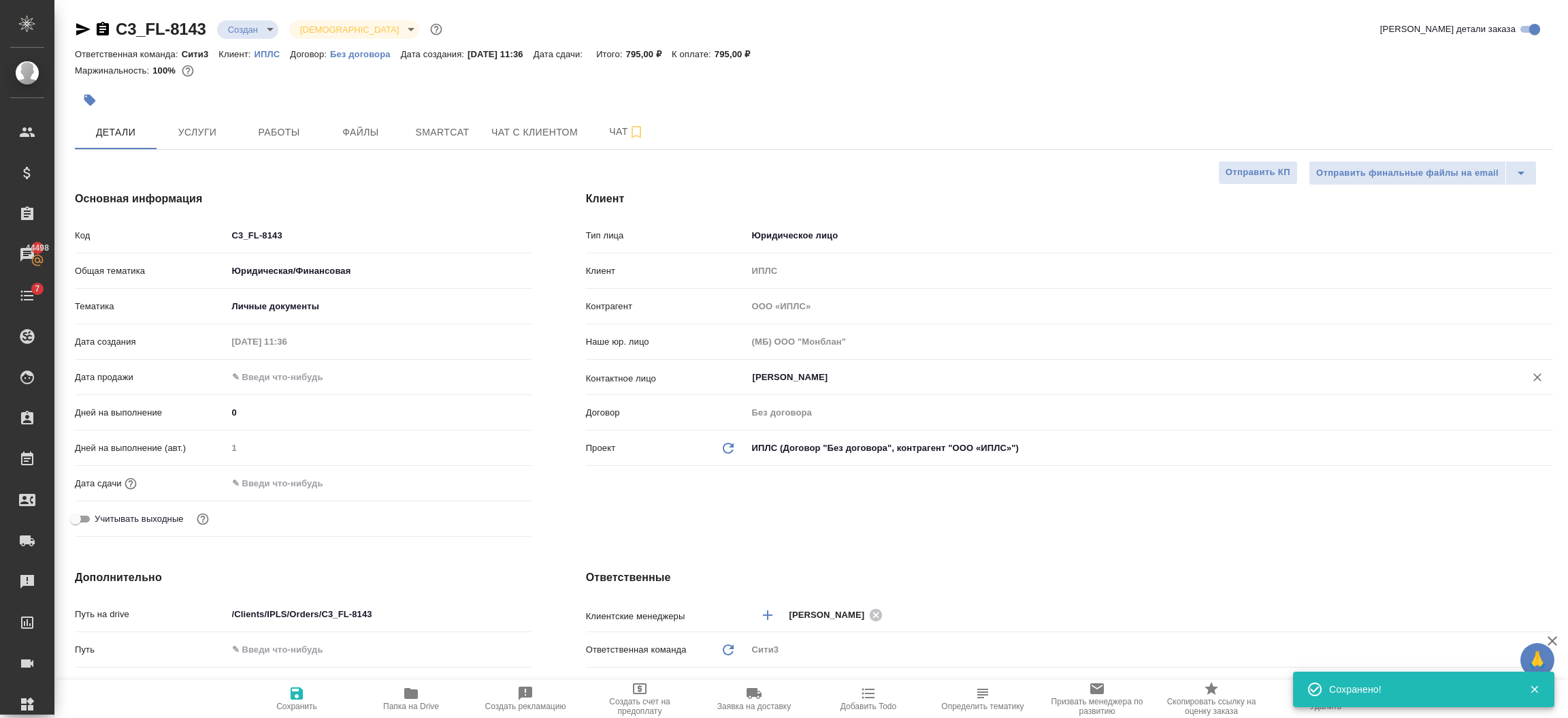
click at [287, 704] on span "Сохранить" at bounding box center [296, 706] width 40 height 10
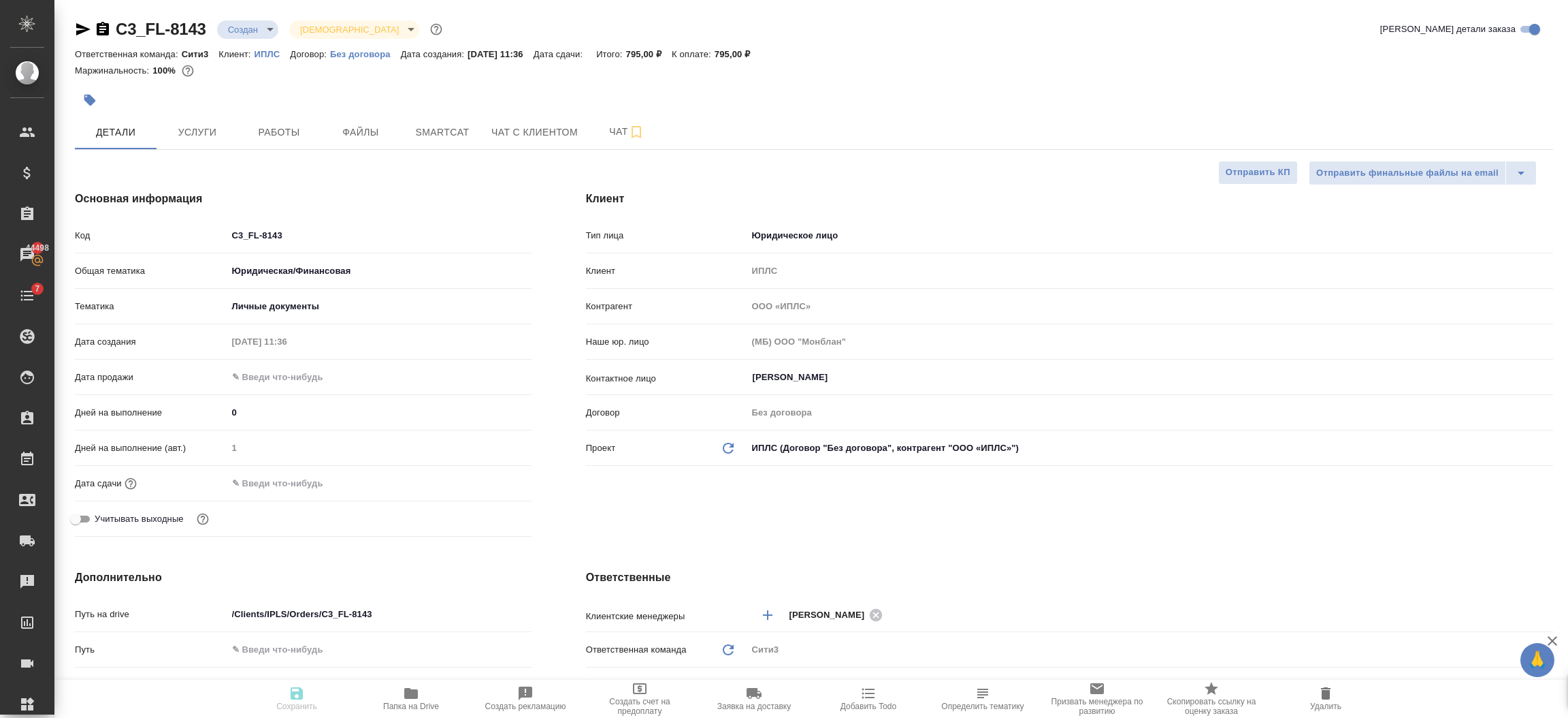
type textarea "x"
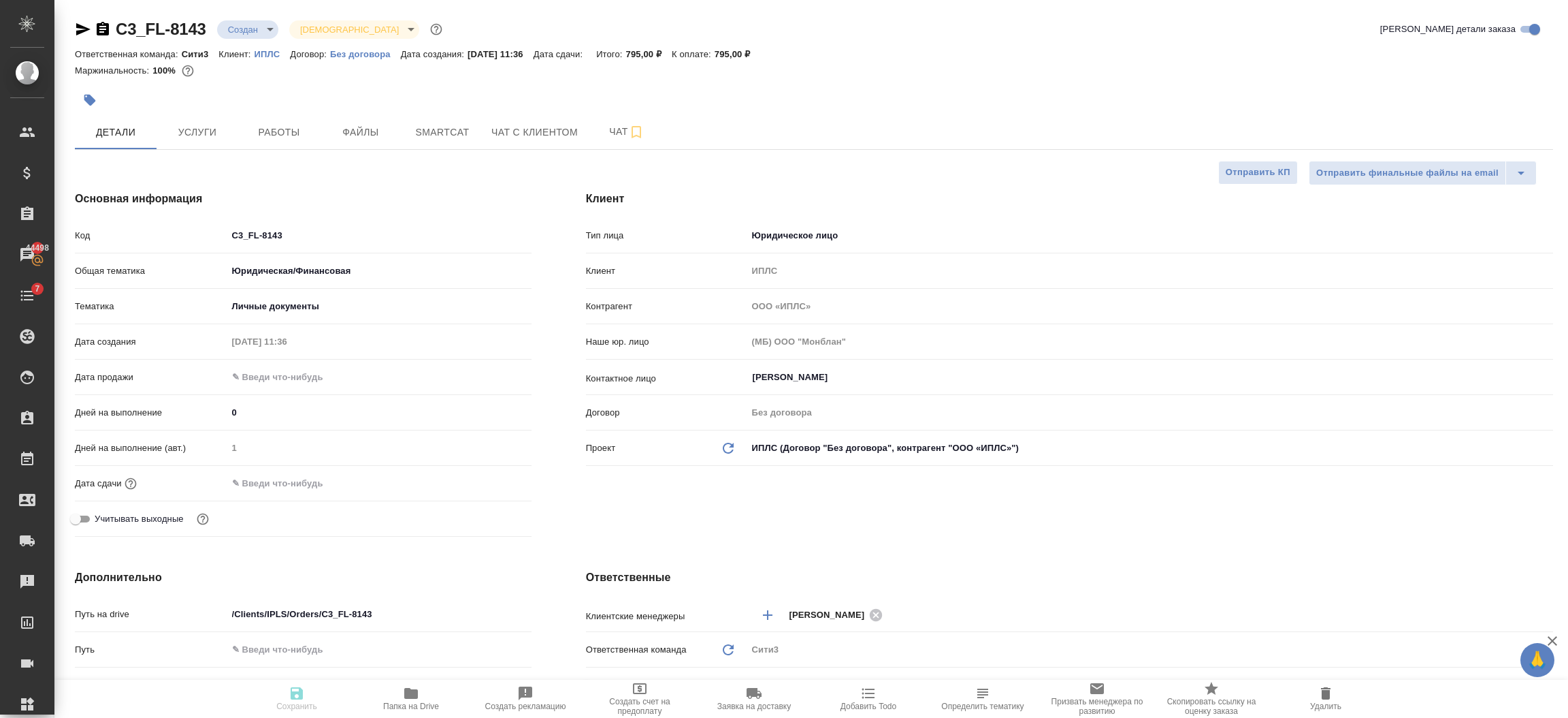
type textarea "x"
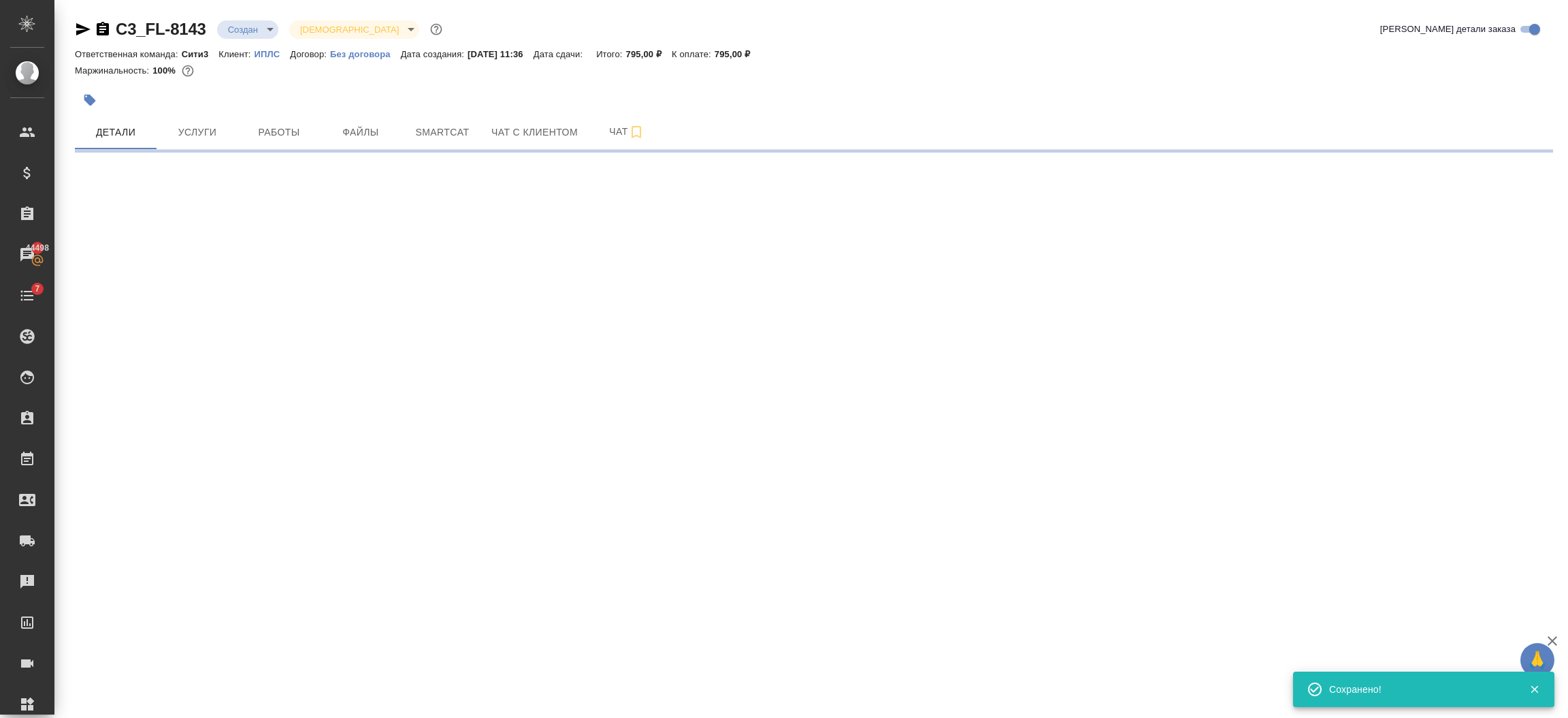
select select "RU"
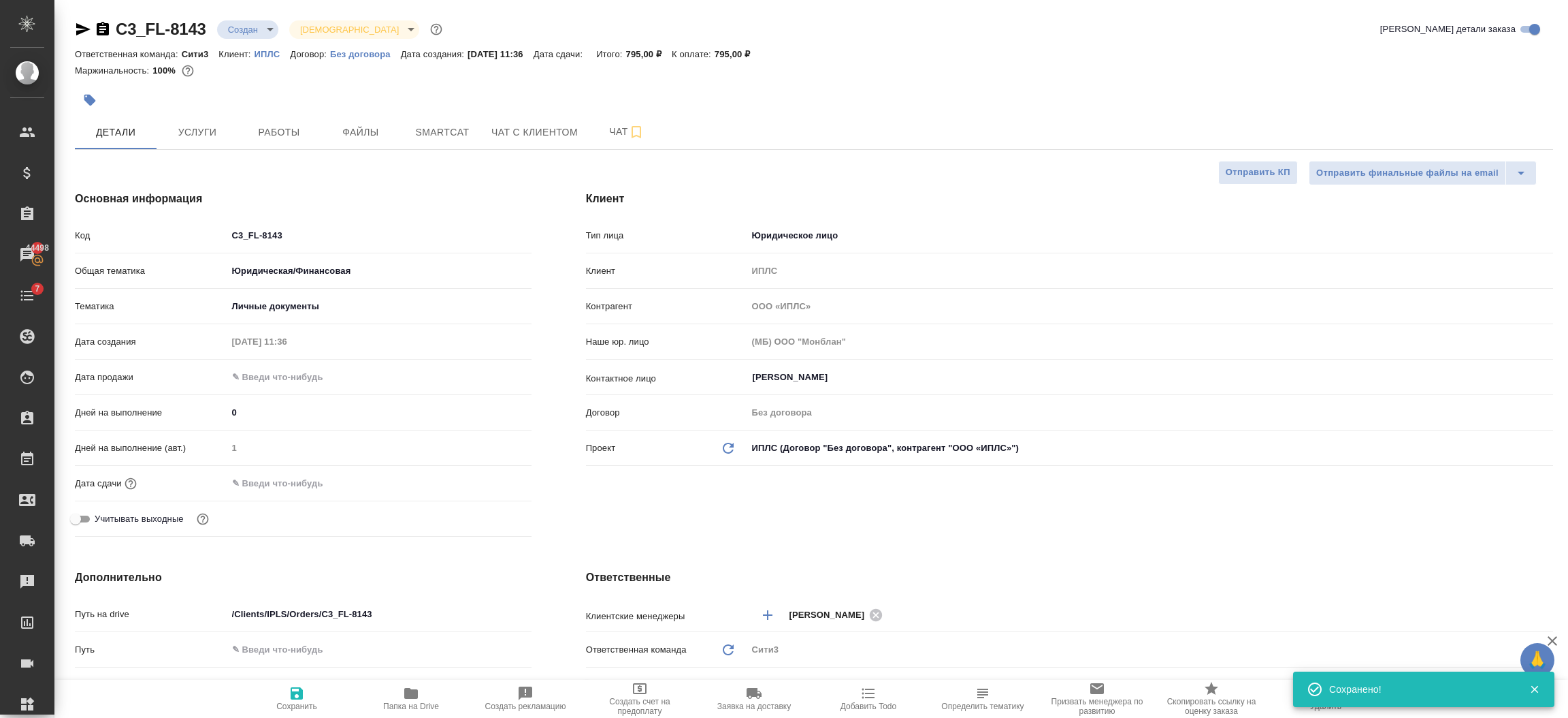
type textarea "x"
click at [730, 441] on icon "Обновить данные" at bounding box center [728, 448] width 17 height 17
type textarea "x"
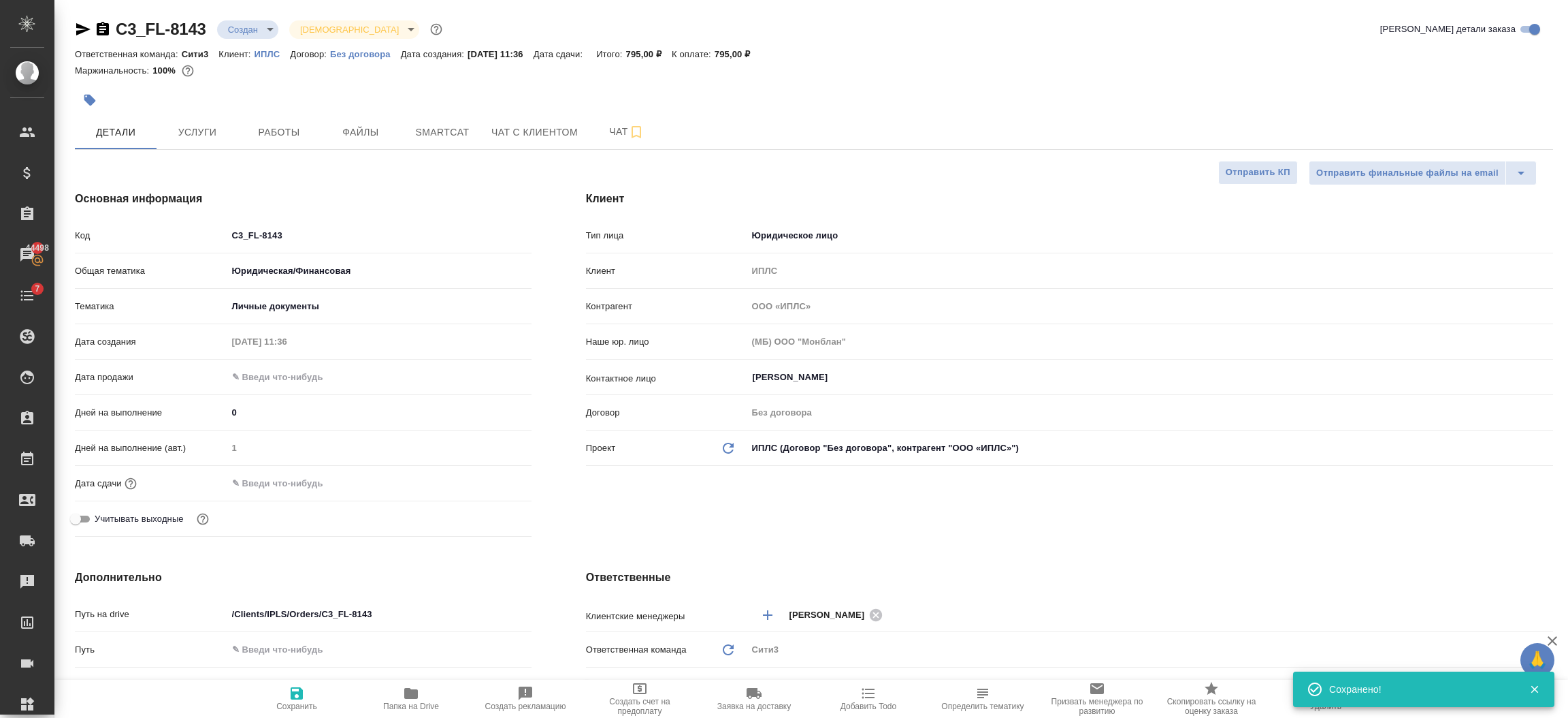
type textarea "x"
type input "(TUP) Общество с ограниченной ответственностью «Технологии управления переводом»"
type textarea "x"
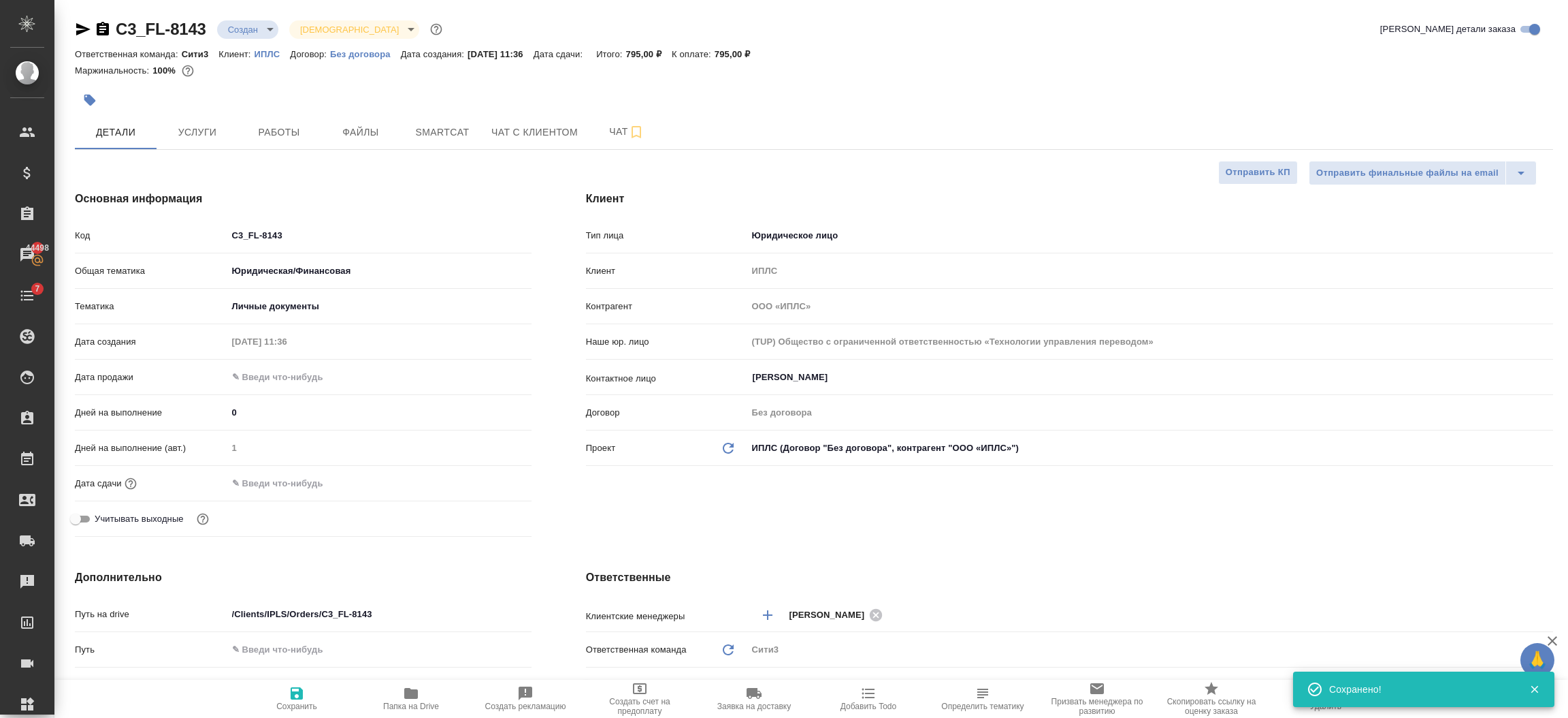
type textarea "x"
click at [288, 698] on icon "button" at bounding box center [296, 693] width 17 height 17
type textarea "x"
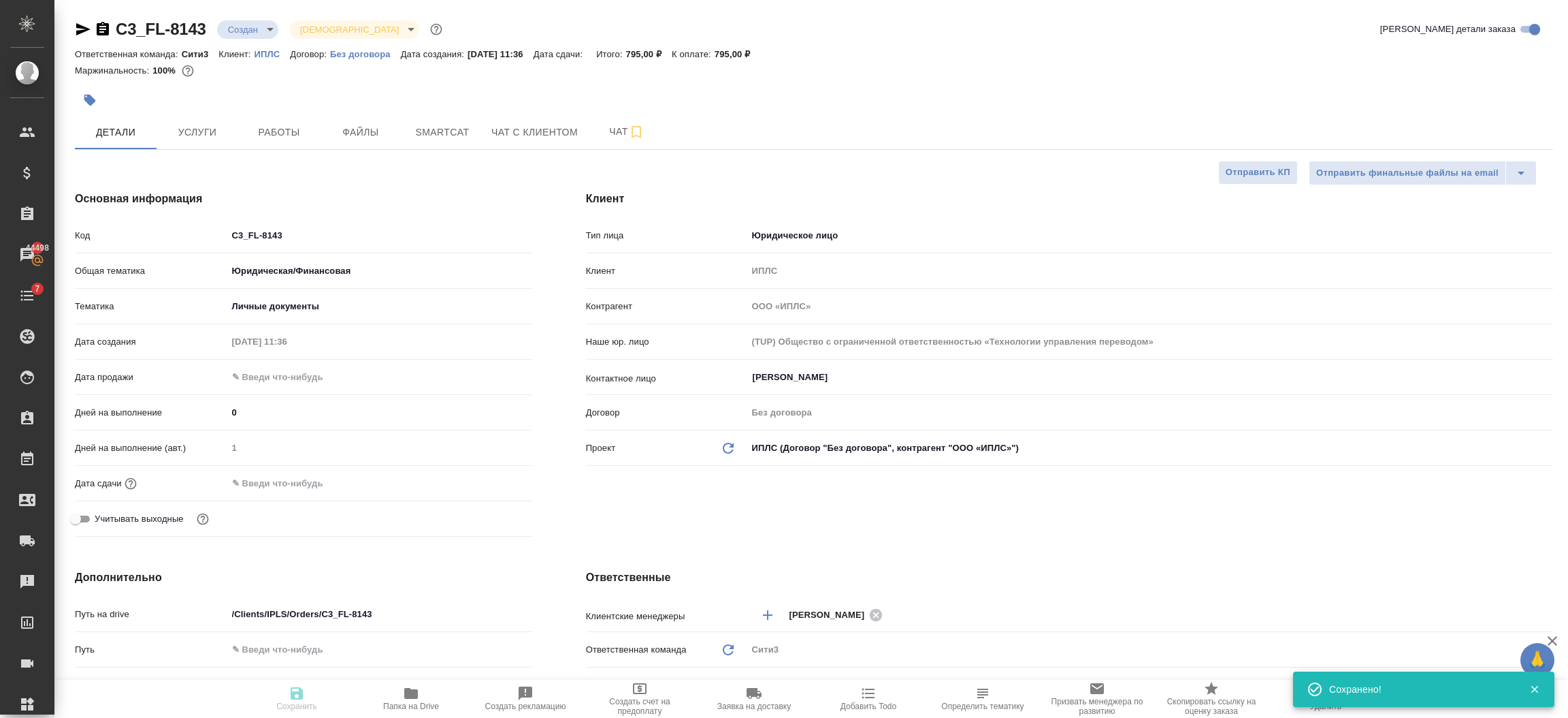
type textarea "x"
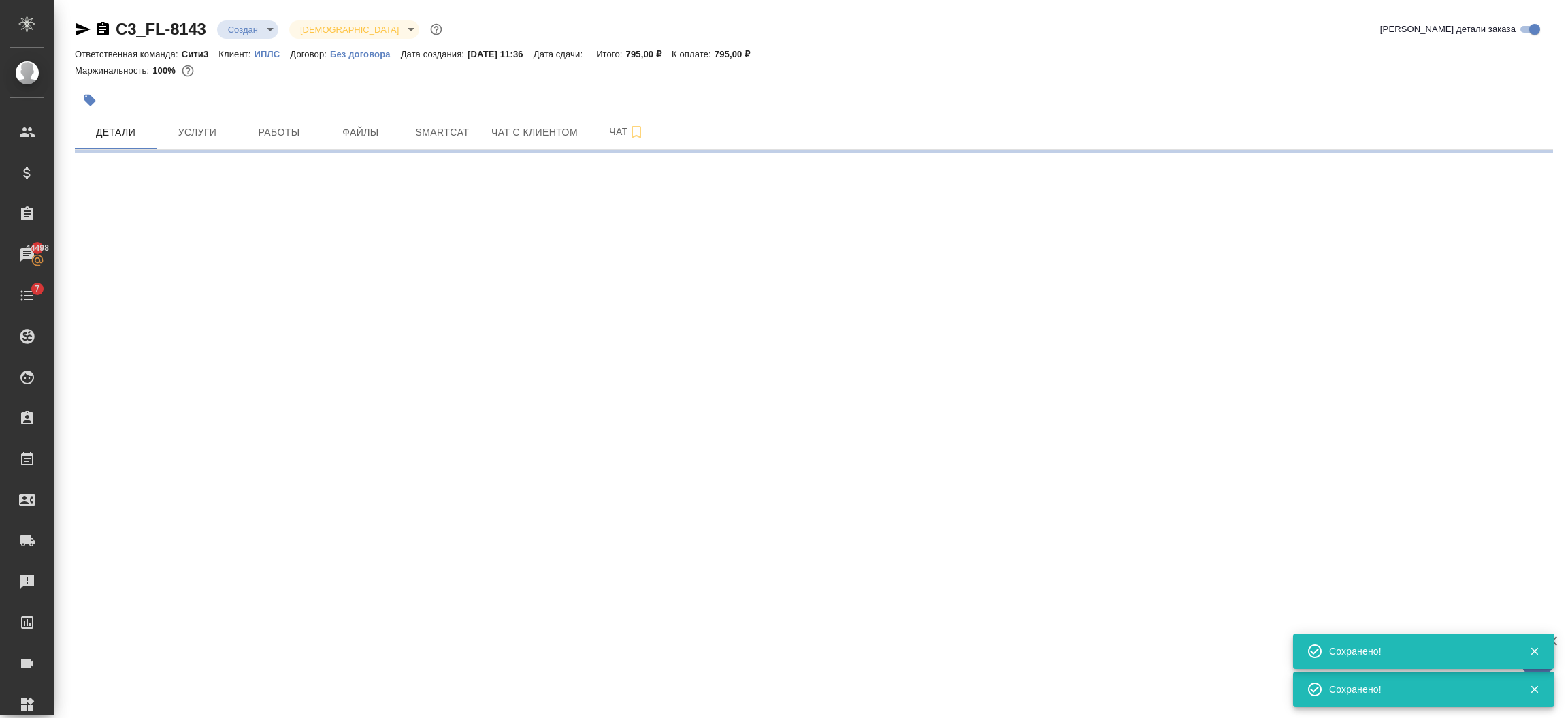
select select "RU"
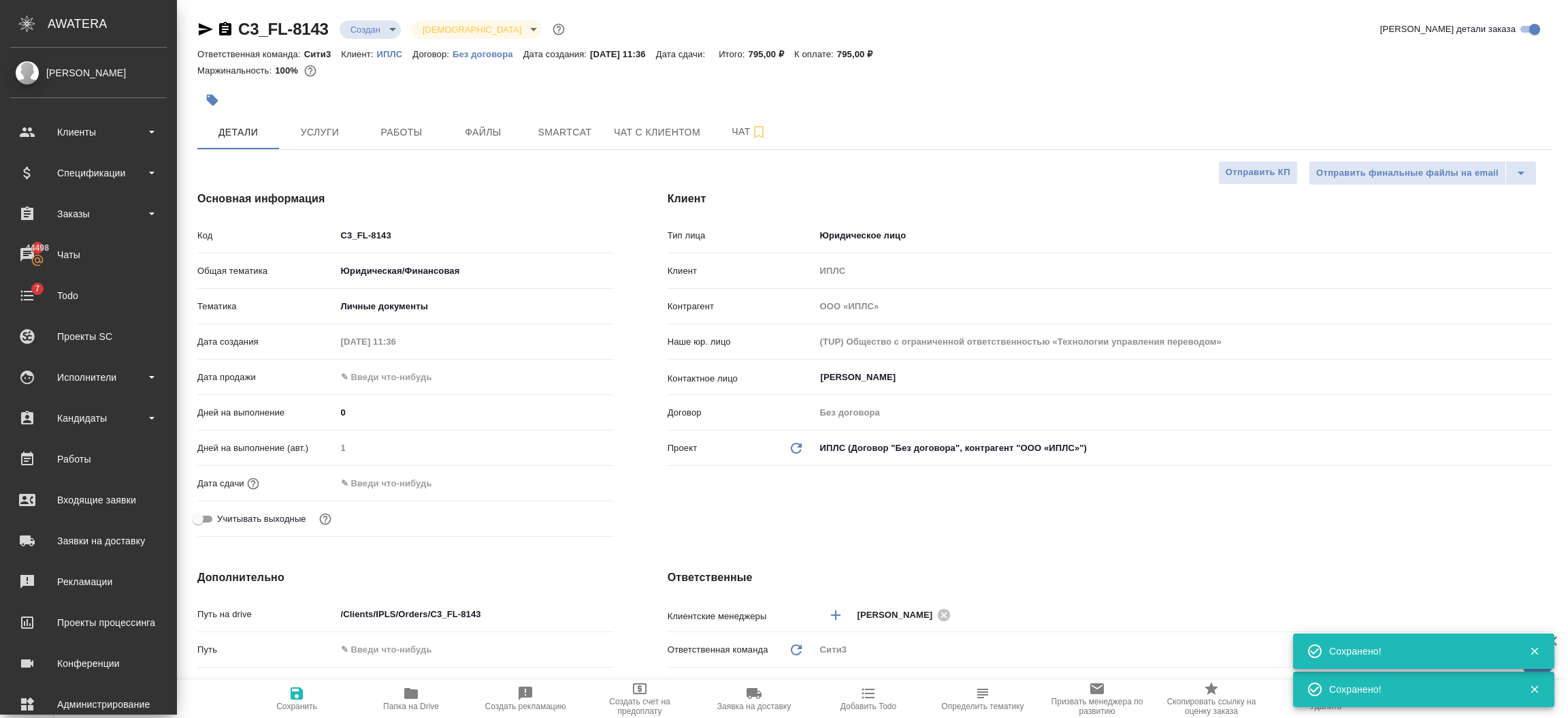
type textarea "x"
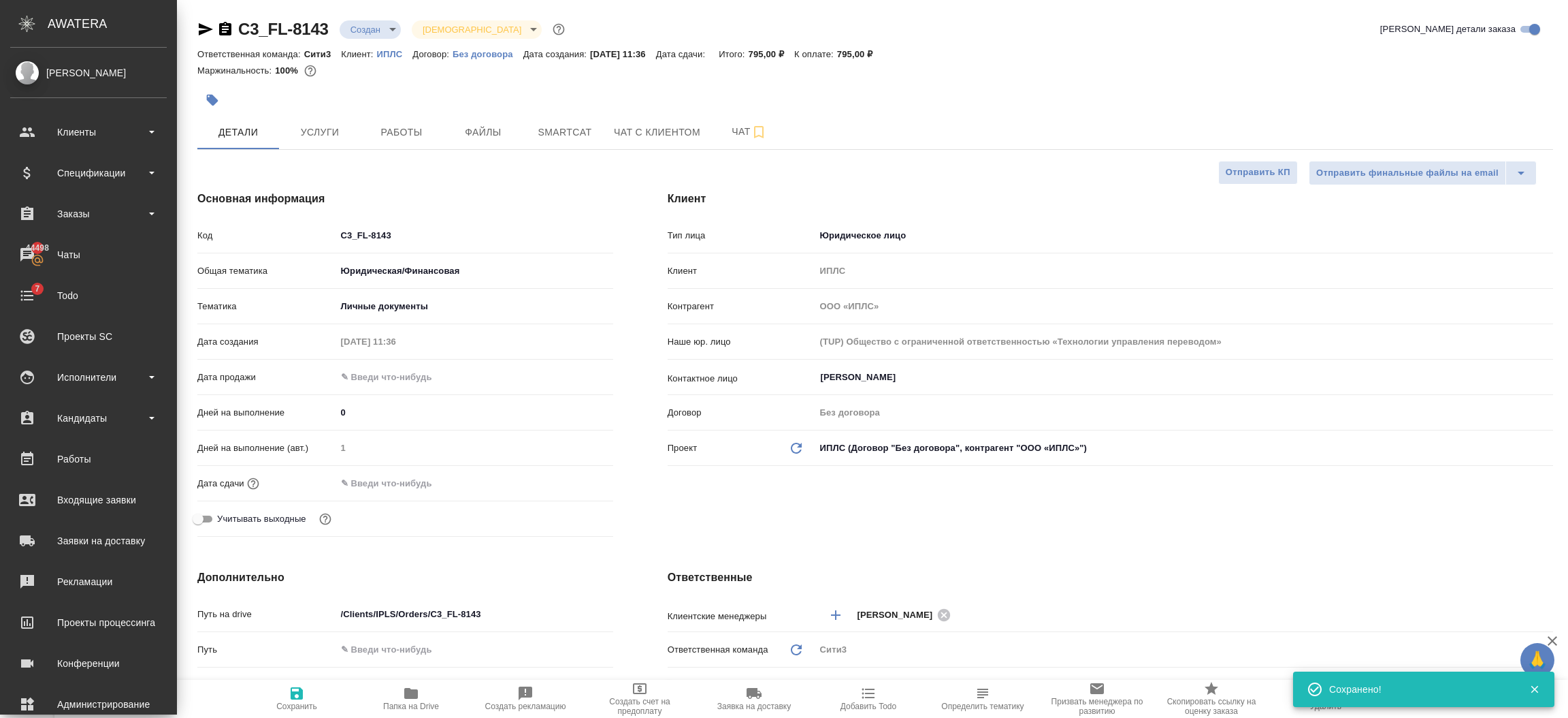
type textarea "x"
